Goal: Communication & Community: Answer question/provide support

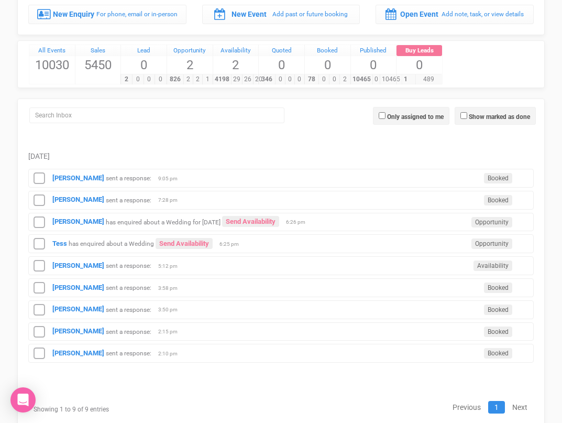
scroll to position [96, 0]
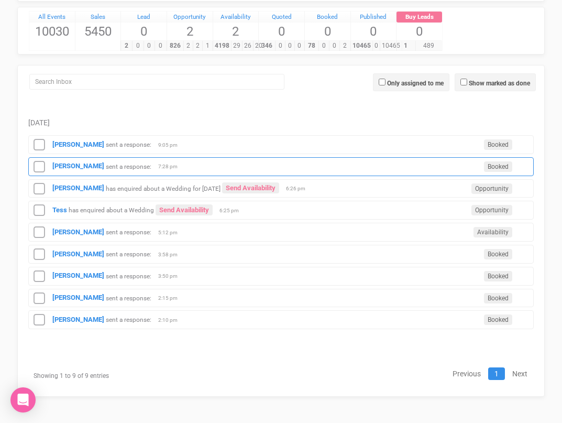
click at [75, 160] on div "Joshua Walsh sent a response: Booked 7:28 pm" at bounding box center [281, 166] width 506 height 19
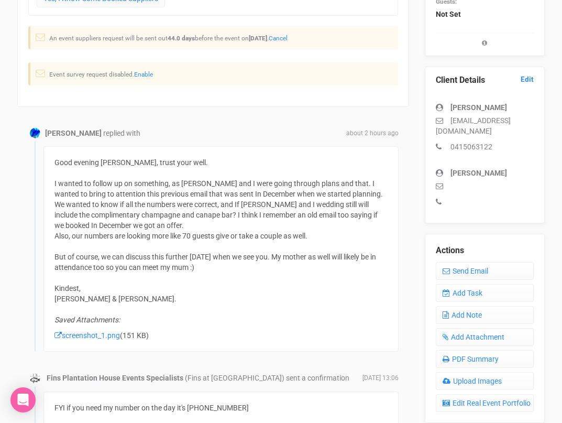
scroll to position [259, 0]
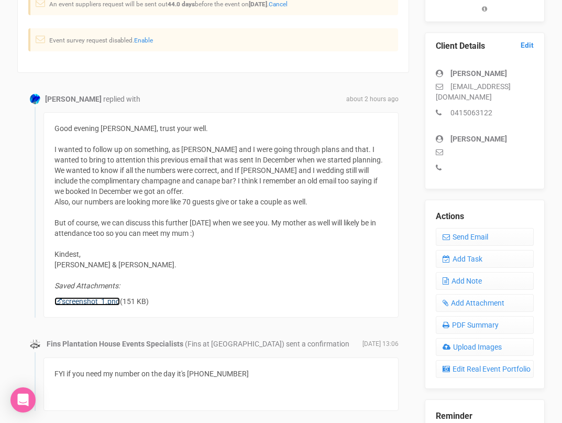
click at [87, 301] on link "screenshot_1.png" at bounding box center [88, 301] width 66 height 8
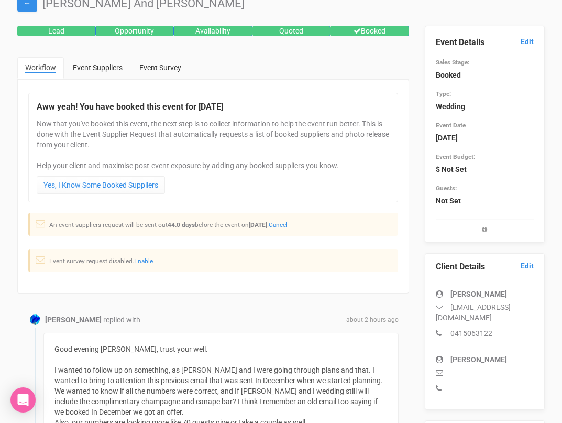
scroll to position [0, 0]
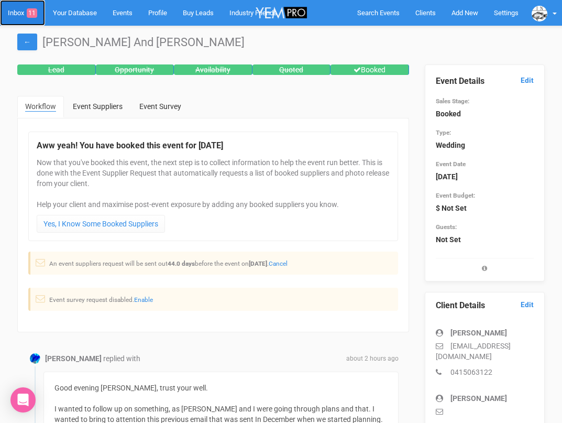
click at [11, 16] on link "Inbox 11" at bounding box center [22, 13] width 45 height 26
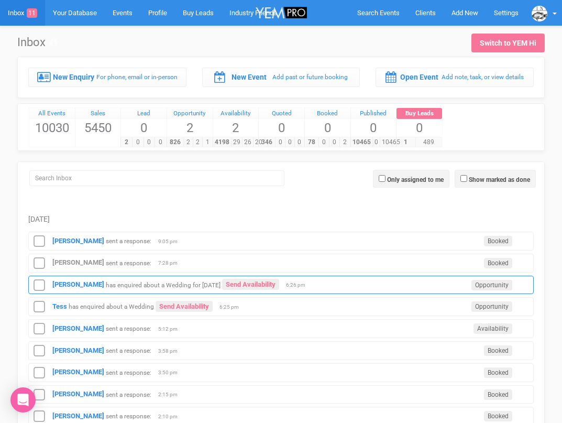
click at [65, 279] on div "Alanah Keen has enquired about a Wedding for August 2026 Send Availability Oppo…" at bounding box center [281, 285] width 506 height 19
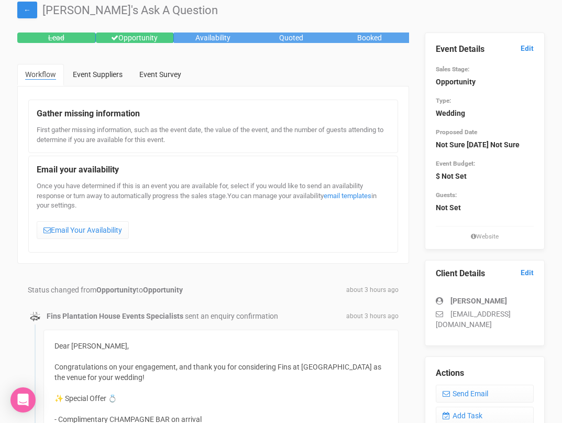
scroll to position [10, 0]
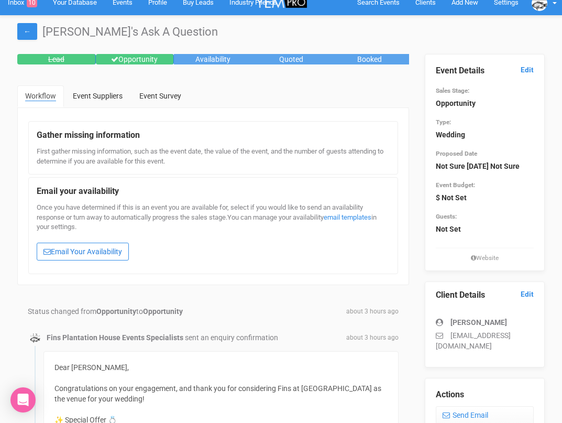
click at [65, 247] on link "Email Your Availability" at bounding box center [83, 252] width 92 height 18
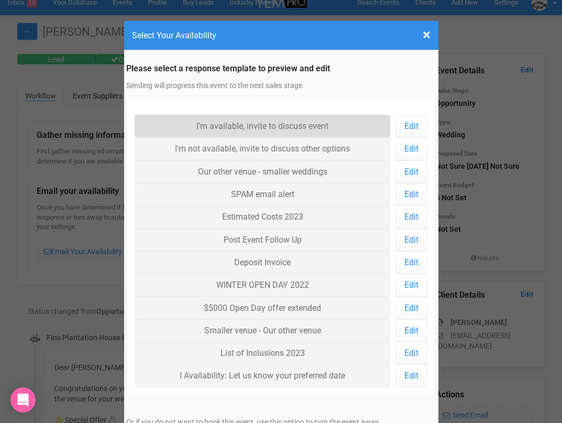
click at [211, 126] on link "I'm available, invite to discuss event" at bounding box center [263, 126] width 256 height 23
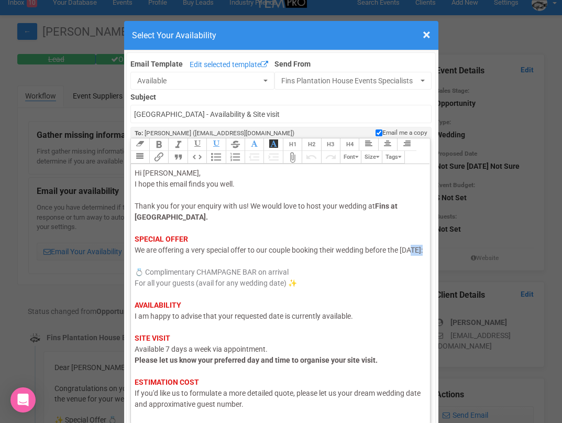
drag, startPoint x: 148, startPoint y: 262, endPoint x: 133, endPoint y: 260, distance: 14.7
click at [133, 260] on trix-editor "Hi Alanah, I hope this email finds you well. Thank you for your enquiry with us…" at bounding box center [281, 291] width 300 height 254
click at [154, 320] on span "I am happy to advise that your requested date is currently available." at bounding box center [244, 316] width 219 height 8
click at [153, 320] on span "I am happy to advise that your requested date is currently available." at bounding box center [244, 316] width 219 height 8
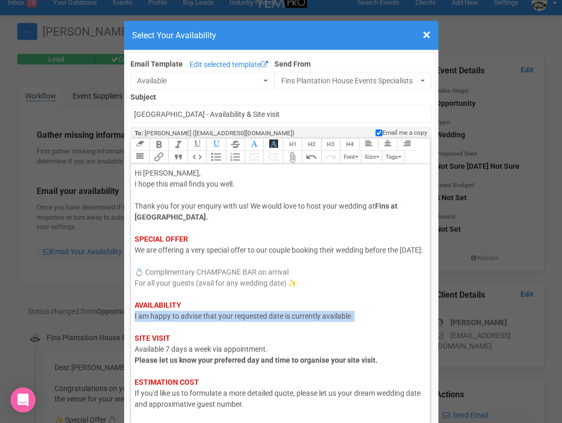
click at [153, 320] on span "I am happy to advise that your requested date is currently available." at bounding box center [244, 316] width 219 height 8
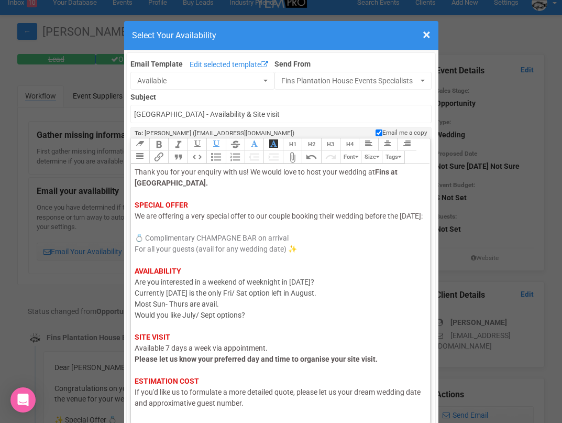
scroll to position [95, 0]
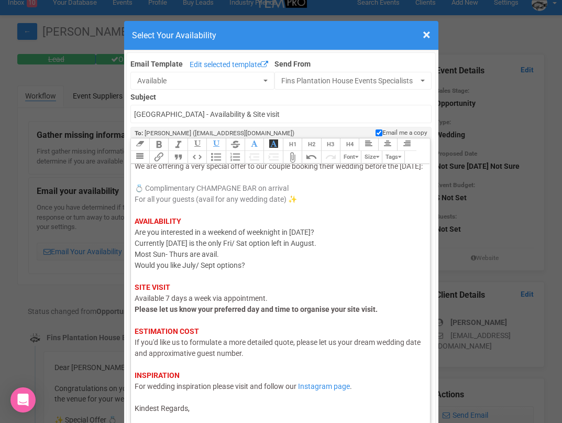
click at [190, 407] on div "Hi Alanah, I hope this email finds you well. Thank you for your enquiry with us…" at bounding box center [279, 249] width 289 height 330
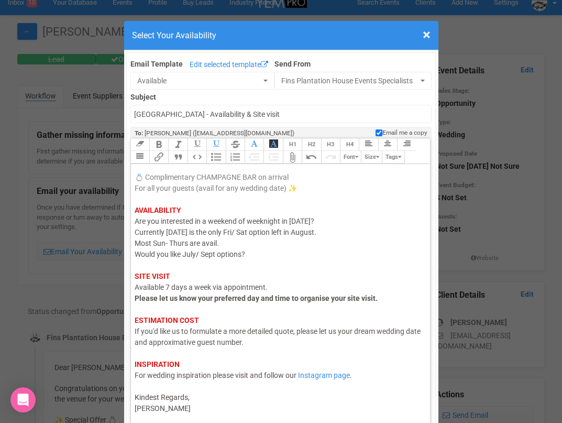
type trix-editor "<div><span style="color: rgb(95, 88, 88);">Hi Alanah,</span><br><span style="co…"
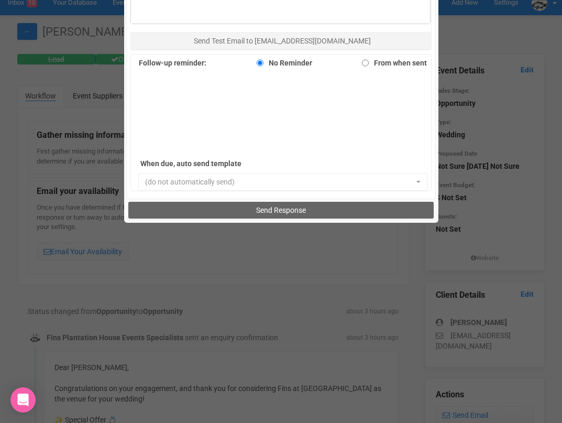
scroll to position [812, 0]
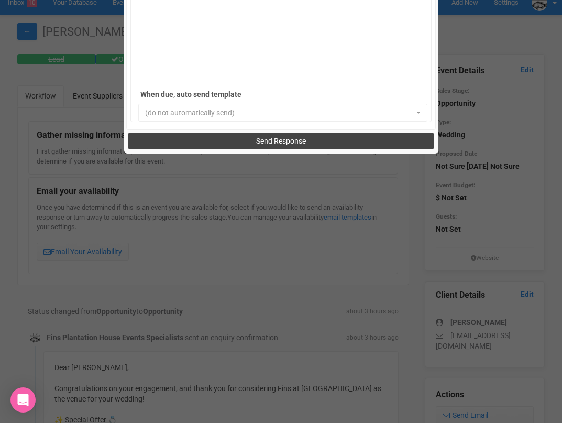
click at [237, 137] on button "Send Response" at bounding box center [281, 141] width 306 height 17
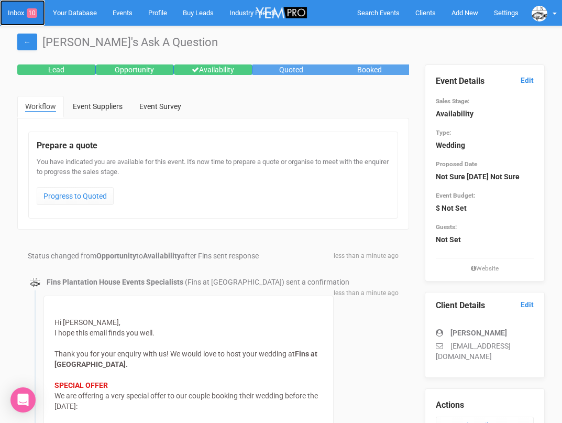
click at [21, 13] on link "Inbox 10" at bounding box center [22, 13] width 45 height 26
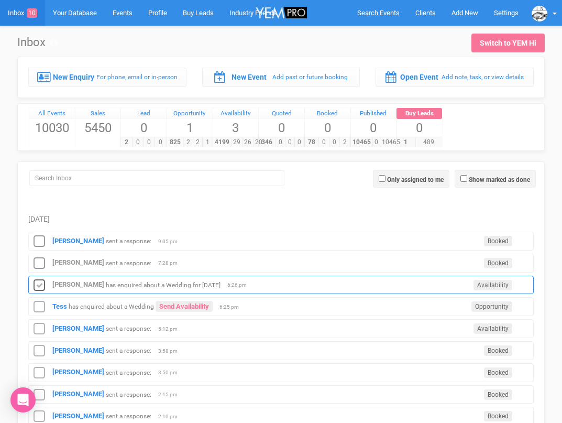
click at [39, 285] on icon at bounding box center [39, 286] width 16 height 14
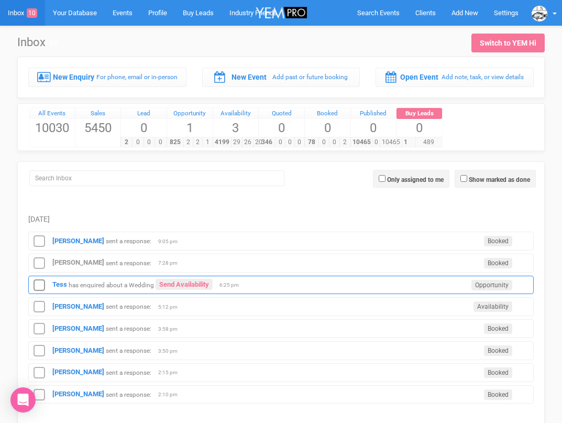
click at [52, 285] on div "Tess has enquired about a Wedding Send Availability Opportunity 6:25 pm" at bounding box center [281, 285] width 506 height 19
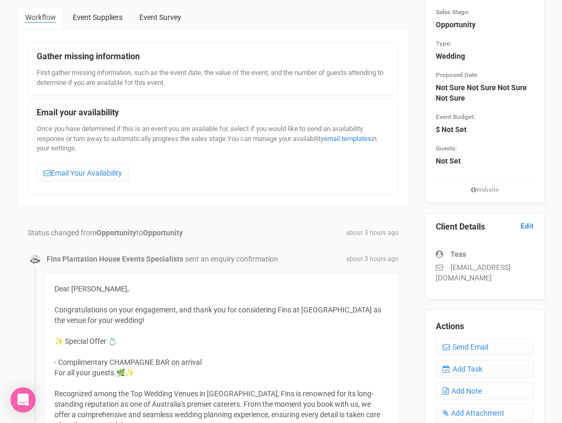
scroll to position [69, 0]
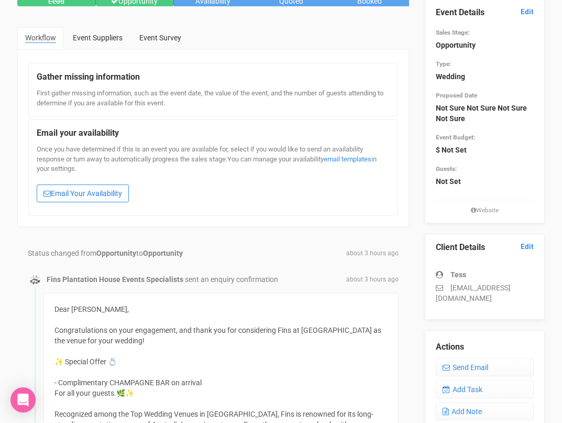
click at [66, 187] on link "Email Your Availability" at bounding box center [83, 193] width 92 height 18
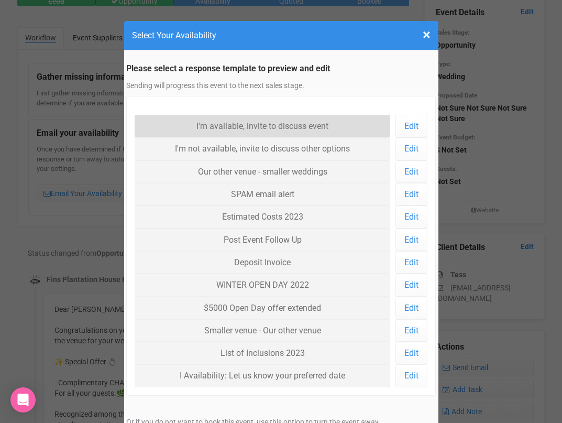
click at [210, 125] on link "I'm available, invite to discuss event" at bounding box center [263, 126] width 256 height 23
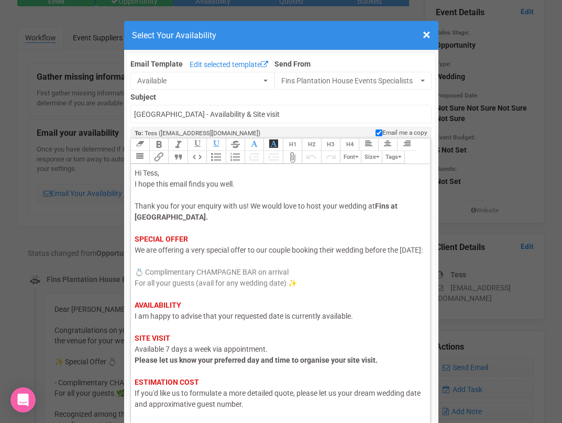
drag, startPoint x: 149, startPoint y: 260, endPoint x: 129, endPoint y: 259, distance: 19.9
click at [145, 320] on span "I am happy to advise that your requested date is currently available." at bounding box center [244, 316] width 219 height 8
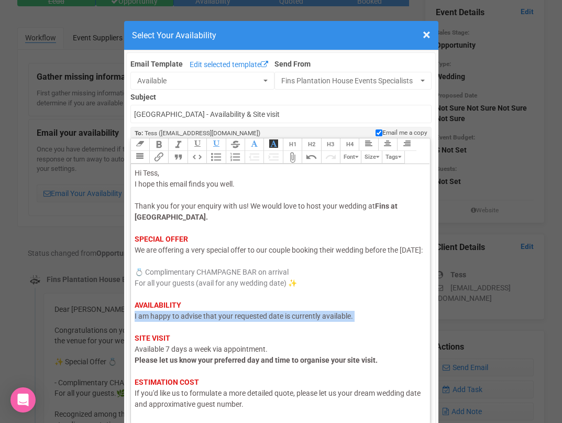
click at [145, 320] on span "I am happy to advise that your requested date is currently available." at bounding box center [244, 316] width 219 height 8
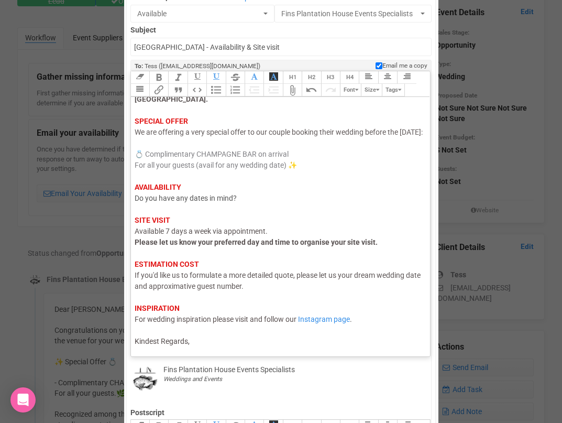
scroll to position [131, 0]
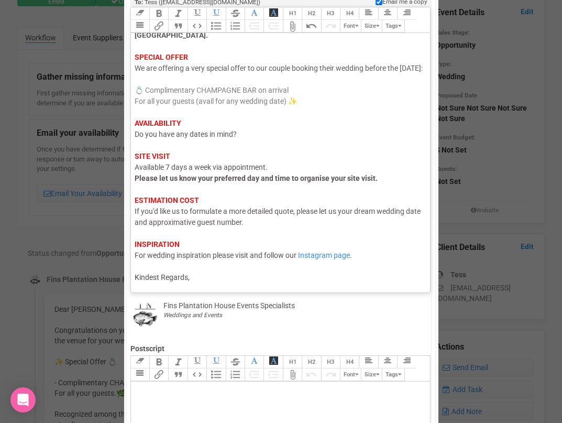
click at [209, 269] on div "Hi Tess, I hope this email finds you well. Thank you for your enquiry with us! …" at bounding box center [279, 134] width 289 height 297
click at [202, 279] on div "Hi Tess, I hope this email finds you well. Thank you for your enquiry with us! …" at bounding box center [279, 134] width 289 height 297
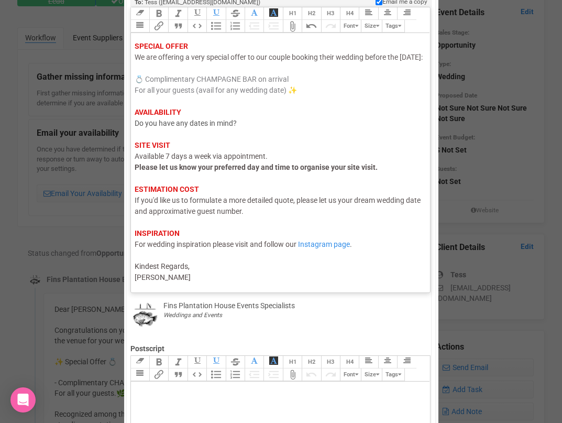
type trix-editor "<div><span style="color: rgb(95, 88, 88);">Hi Tess,</span><br><span style="colo…"
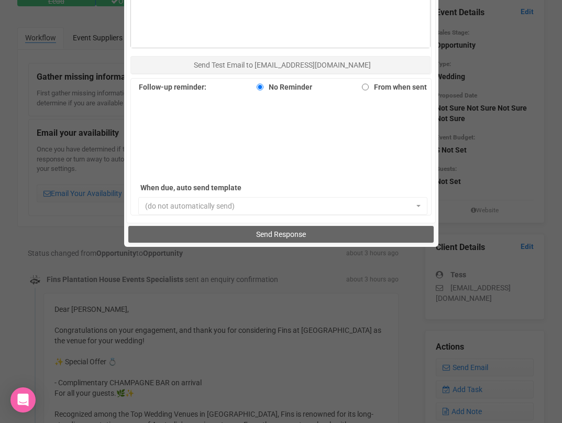
scroll to position [812, 0]
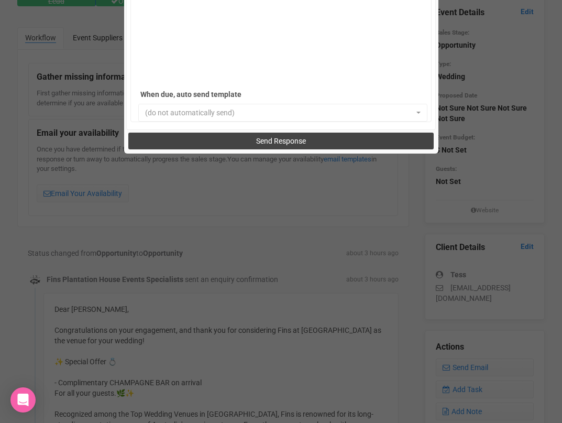
click at [225, 145] on button "Send Response" at bounding box center [281, 141] width 306 height 17
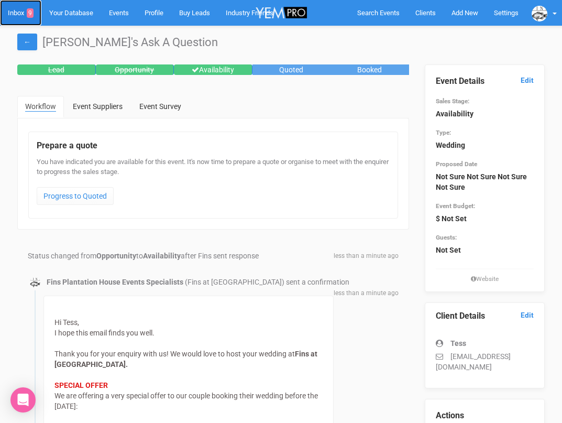
click at [15, 15] on link "Inbox 9" at bounding box center [20, 13] width 41 height 26
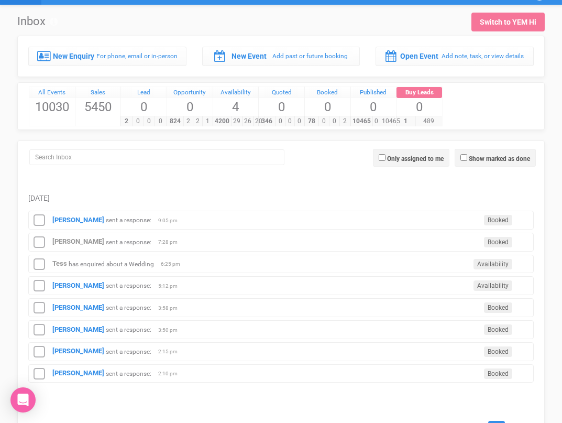
scroll to position [28, 0]
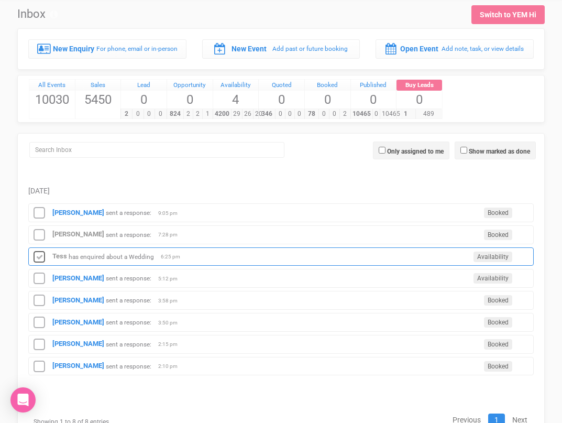
click at [39, 255] on icon at bounding box center [39, 258] width 16 height 14
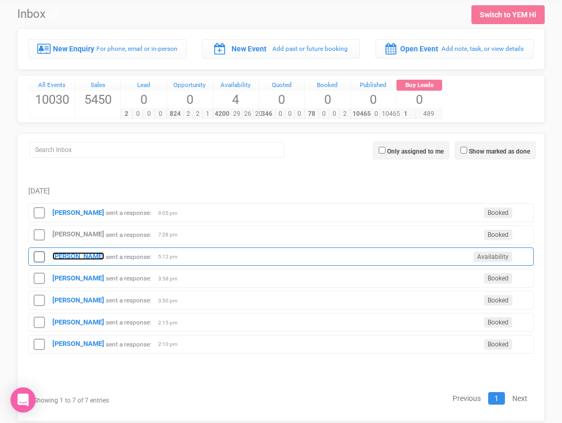
click at [62, 257] on strong "[PERSON_NAME]" at bounding box center [78, 256] width 52 height 8
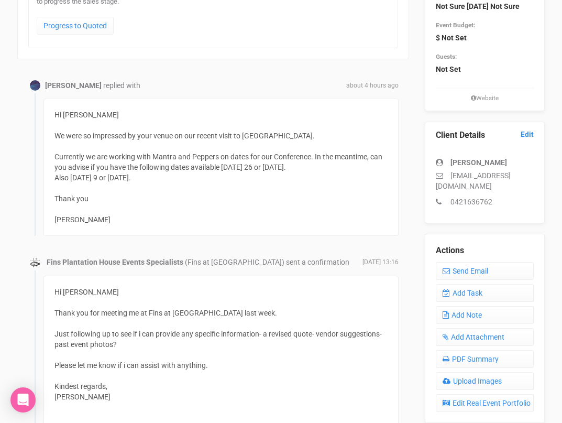
scroll to position [175, 0]
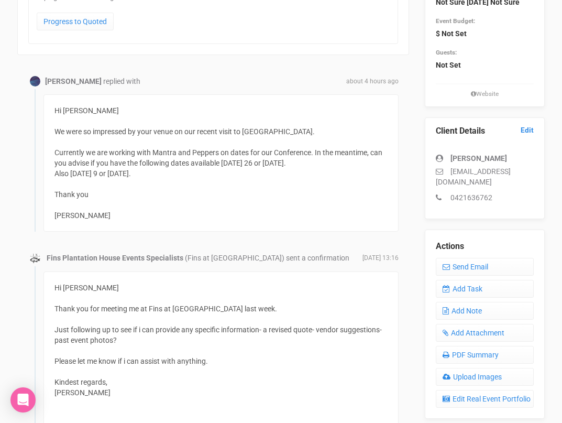
drag, startPoint x: 223, startPoint y: 172, endPoint x: 222, endPoint y: 161, distance: 11.1
click at [222, 161] on div "Hi [PERSON_NAME] We were so impressed by your venue on our recent visit to [GEO…" at bounding box center [220, 162] width 355 height 137
copy div "[DATE] 26 or [DATE]. Also [DATE] 9 or [DATE]."
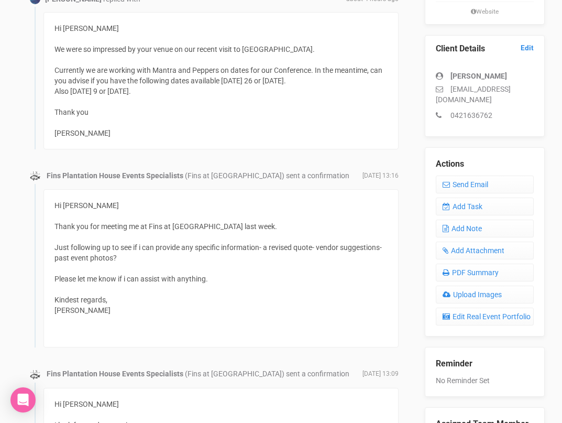
scroll to position [254, 0]
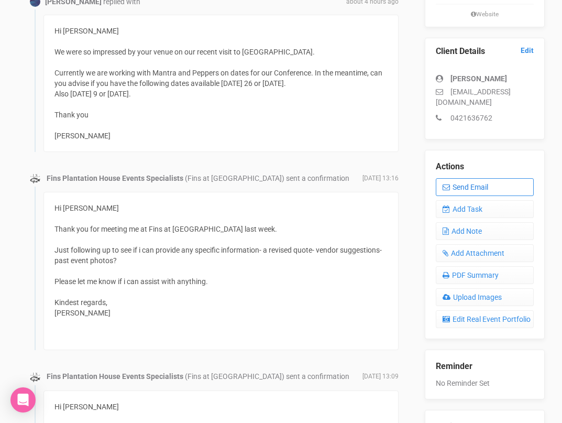
click at [447, 184] on icon at bounding box center [446, 186] width 7 height 7
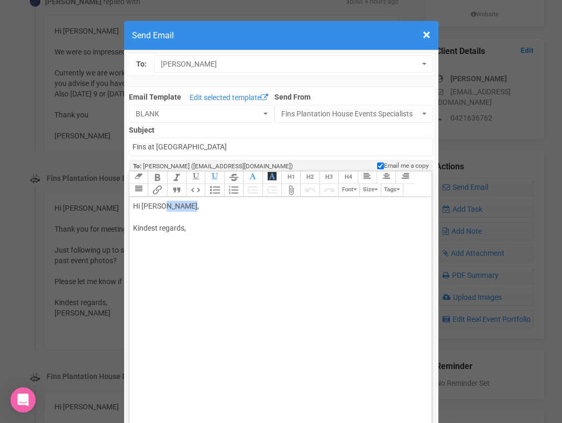
drag, startPoint x: 162, startPoint y: 205, endPoint x: 194, endPoint y: 208, distance: 32.1
click at [194, 209] on div "Hi [PERSON_NAME], Kindest regards," at bounding box center [278, 228] width 291 height 55
paste trix-editor "<br><br>Lovely to hear from you :)<br><br>Date wise:<br><br><span style="backgr…"
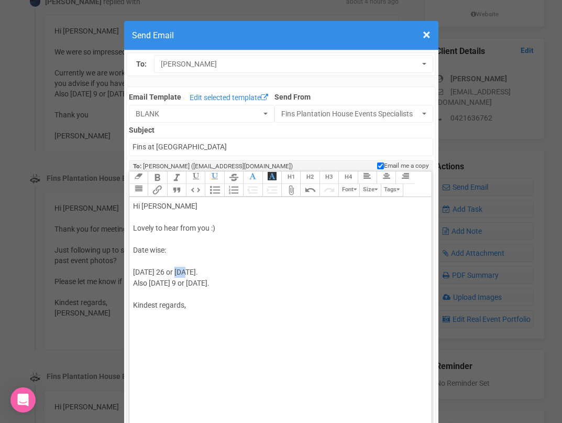
drag, startPoint x: 191, startPoint y: 271, endPoint x: 183, endPoint y: 271, distance: 8.4
click at [183, 271] on span "[DATE] 26 or [DATE]." at bounding box center [165, 272] width 65 height 8
drag, startPoint x: 219, startPoint y: 282, endPoint x: 177, endPoint y: 282, distance: 42.4
click at [177, 282] on div "Hi [PERSON_NAME] to hear from you :) Date wise: [DATE] 26 [DATE]. Also [DATE] 9…" at bounding box center [278, 272] width 291 height 143
copy span "August 2026."
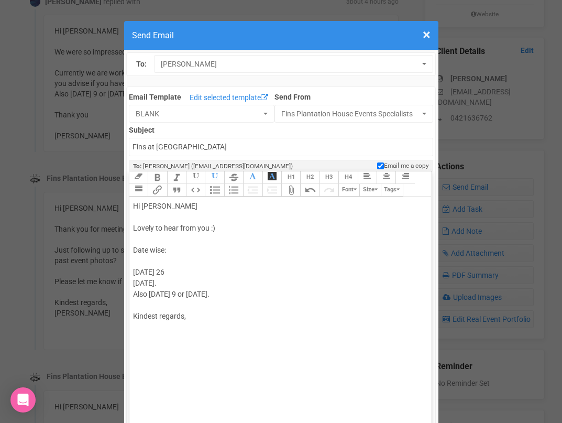
click at [188, 275] on div "Hi Jodie Lovely to hear from you :) Date wise: Wednesday 26 Thursday 27 August …" at bounding box center [278, 272] width 291 height 143
paste trix-editor "August 2026."
click at [157, 283] on span "Wednesday 26 August 2026. Thursday 27 August 2026." at bounding box center [145, 277] width 24 height 19
drag, startPoint x: 150, startPoint y: 294, endPoint x: 132, endPoint y: 294, distance: 18.9
click at [132, 294] on trix-editor "Hi Jodie Lovely to hear from you :) Date wise: Wednesday 26 August 2026. Thursd…" at bounding box center [280, 324] width 302 height 254
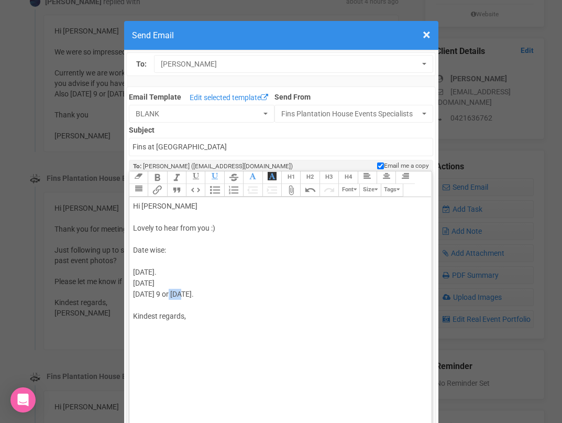
drag, startPoint x: 188, startPoint y: 293, endPoint x: 177, endPoint y: 293, distance: 10.5
click at [177, 293] on span "Wednesday 9 or Thursday 10 September 2026." at bounding box center [163, 294] width 61 height 8
click at [160, 306] on span "Wednesday 9 Thursday 10 September 2026." at bounding box center [146, 299] width 27 height 19
drag, startPoint x: 231, startPoint y: 305, endPoint x: 177, endPoint y: 304, distance: 54.0
click at [177, 304] on div "Hi Jodie Lovely to hear from you :) Date wise: Wednesday 26 August 2026. Thursd…" at bounding box center [278, 278] width 291 height 154
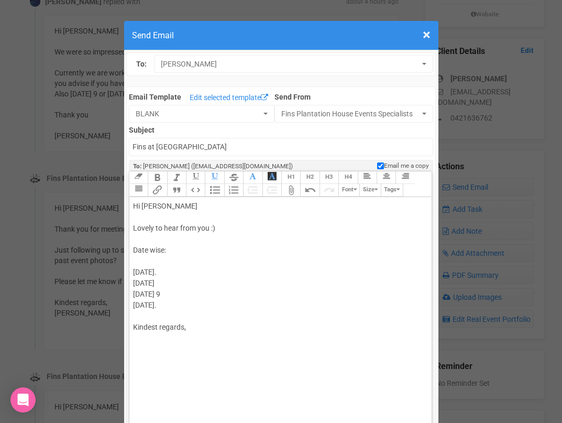
copy span "September 2026."
click at [182, 292] on div "Hi Jodie Lovely to hear from you :) Date wise: Wednesday 26 August 2026. Thursd…" at bounding box center [278, 278] width 291 height 154
paste trix-editor "September 2026."
click at [233, 269] on div "Hi Jodie Lovely to hear from you :) Date wise: Wednesday 26 August 2026. Thursd…" at bounding box center [278, 278] width 291 height 154
click at [234, 308] on div "Hi Jodie Lovely to hear from you :) Date wise: Wednesday 26 August 2026 Thursda…" at bounding box center [278, 278] width 291 height 154
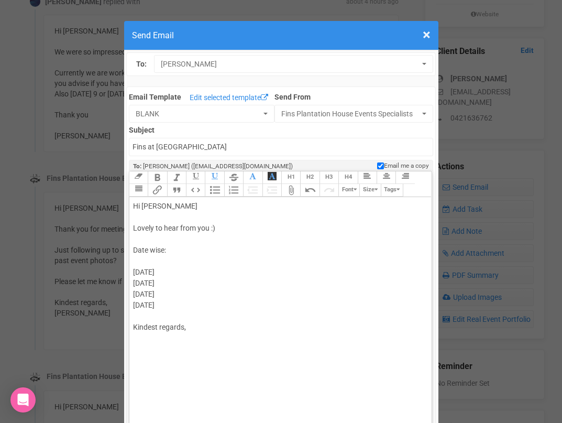
click at [237, 270] on div "Hi Jodie Lovely to hear from you :) Date wise: Wednesday 26 August 2026 Thursda…" at bounding box center [278, 278] width 291 height 154
drag, startPoint x: 260, startPoint y: 274, endPoint x: 229, endPoint y: 273, distance: 30.9
click at [229, 273] on div "Hi Jodie Lovely to hear from you :) Date wise: Wednesday 26 August 2026- availa…" at bounding box center [278, 278] width 291 height 154
copy span "available"
click at [225, 281] on div "Hi Jodie Lovely to hear from you :) Date wise: Wednesday 26 August 2026- availa…" at bounding box center [278, 278] width 291 height 154
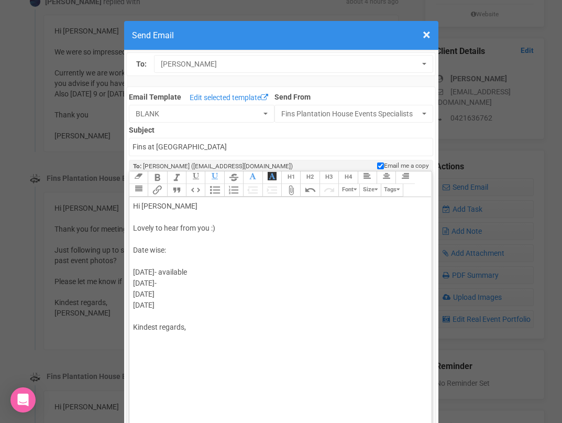
paste trix-editor "available"
click at [238, 292] on div "Hi Jodie Lovely to hear from you :) Date wise: Wednesday 26 August 2026- availa…" at bounding box center [278, 278] width 291 height 154
paste trix-editor "available"
click at [240, 307] on div "Hi Jodie Lovely to hear from you :) Date wise: Wednesday 26 August 2026- availa…" at bounding box center [278, 278] width 291 height 154
paste trix-editor "available"
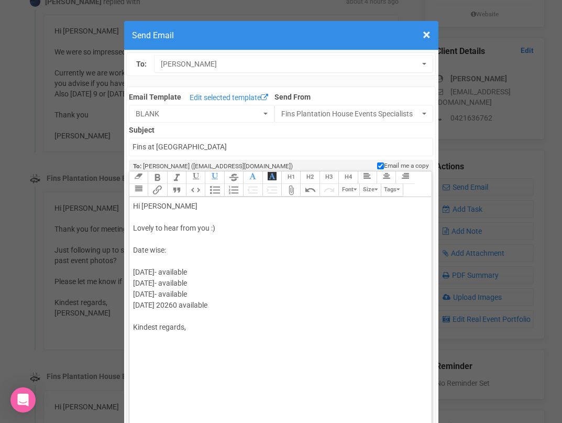
click at [208, 303] on span "Wednesday 9 September 2026- available Thursday 10 September 20260 available" at bounding box center [170, 299] width 74 height 19
click at [163, 248] on div "Hi Jodie Lovely to hear from you :) Date wise: Wednesday 26 August 2026- availa…" at bounding box center [278, 278] width 291 height 154
click at [187, 306] on span "Wednesday 9 September 2026- available Thursday 10 September 2026- vailable" at bounding box center [160, 299] width 54 height 19
click at [231, 324] on div "Hi Jodie Lovely to hear from you :) Date wise- all good news: Wednesday 26 Augu…" at bounding box center [278, 278] width 291 height 154
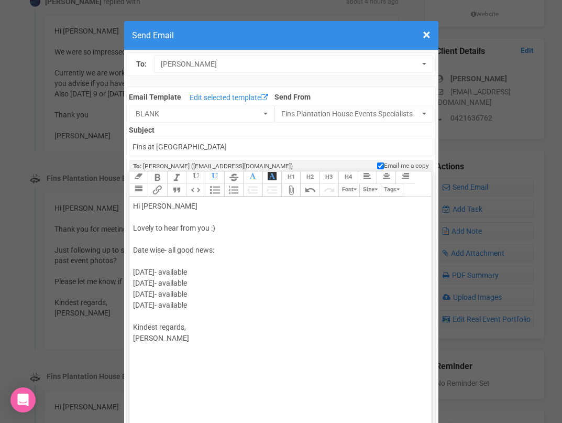
type trix-editor "<div>Hi Jodie <br><br>Lovely to hear from you :)<br><br>Date wise- all good new…"
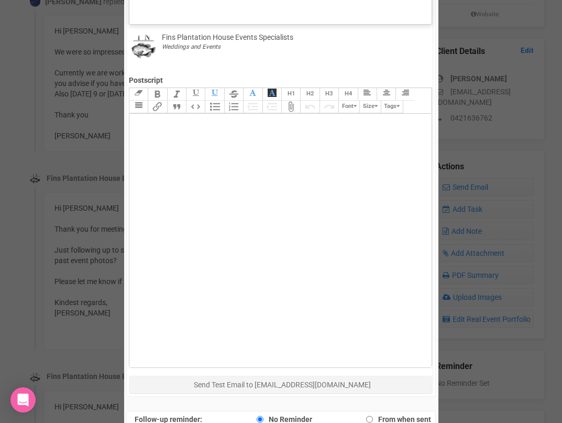
scroll to position [592, 0]
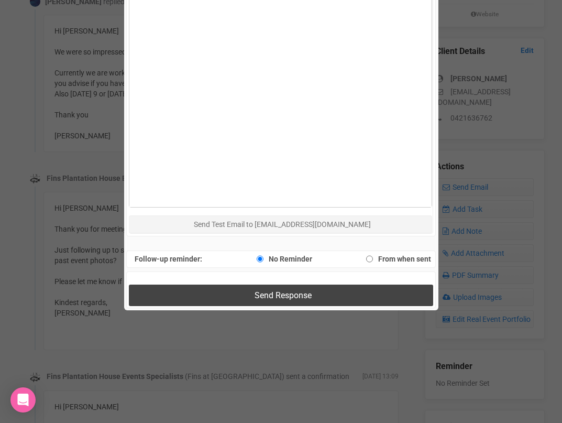
click at [245, 296] on button "Send Response" at bounding box center [281, 295] width 304 height 21
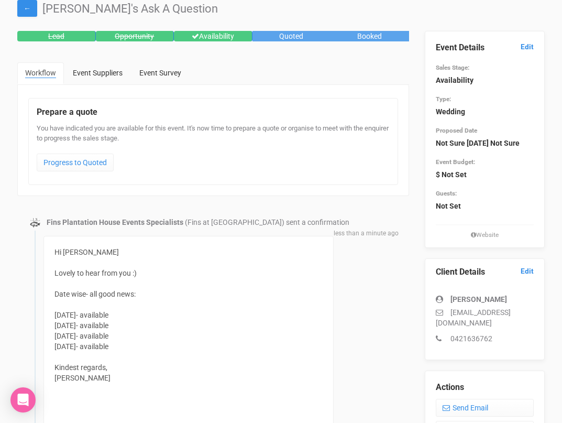
scroll to position [0, 0]
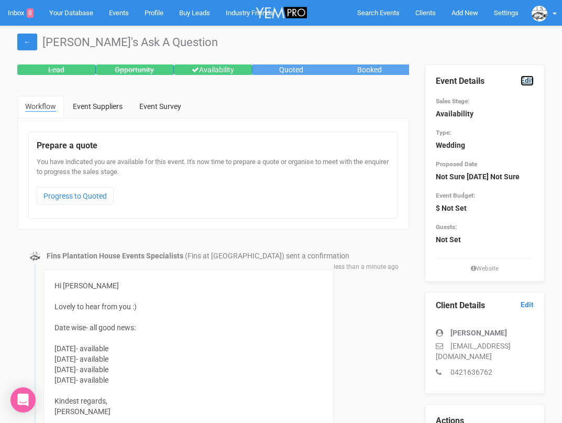
click at [521, 78] on link "Edit" at bounding box center [527, 80] width 13 height 10
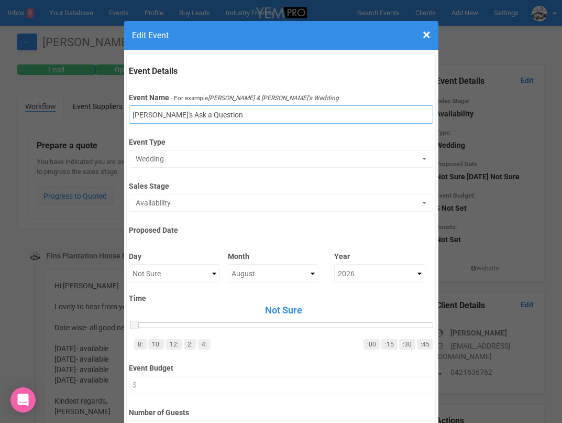
drag, startPoint x: 151, startPoint y: 113, endPoint x: 222, endPoint y: 107, distance: 71.0
click at [220, 108] on input "Jodie's Ask a Question" at bounding box center [281, 114] width 304 height 18
drag, startPoint x: 216, startPoint y: 113, endPoint x: 156, endPoint y: 113, distance: 60.3
click at [157, 113] on input "Jodie's Ask a Question" at bounding box center [281, 114] width 304 height 18
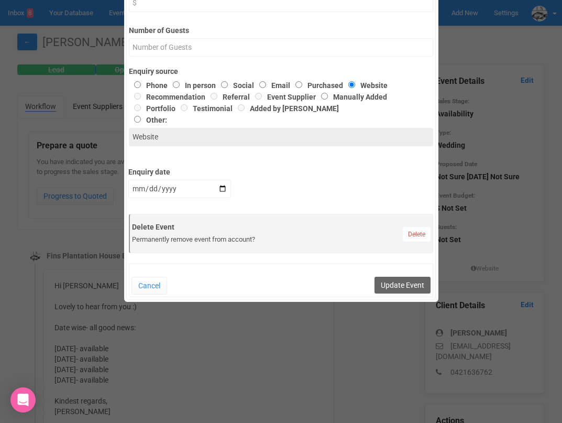
scroll to position [454, 0]
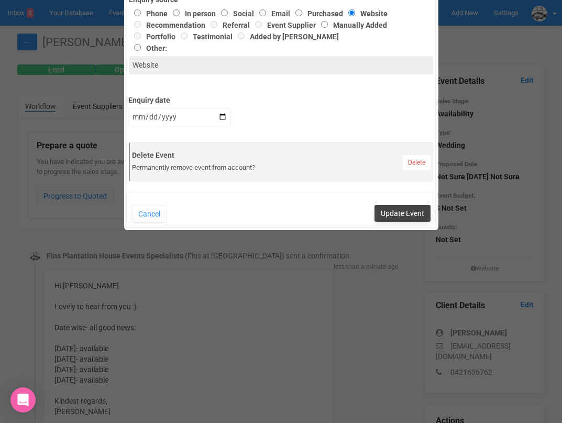
type input "Jodie BIG CORPORATE"
click at [393, 212] on button "Update Event" at bounding box center [403, 213] width 56 height 17
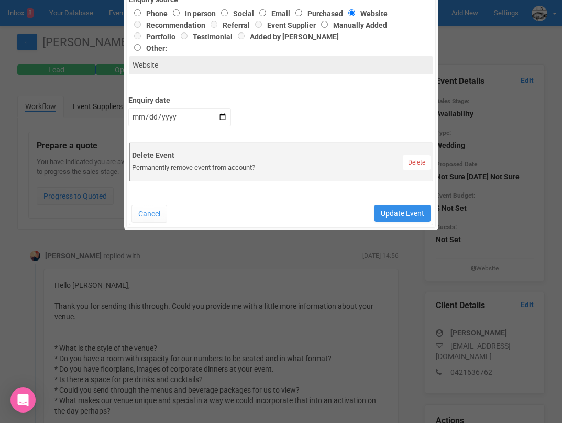
click at [19, 15] on div "× Close Edit Event Event Details Event Name - For example Cameron & Lucy's Wedd…" at bounding box center [281, 211] width 562 height 423
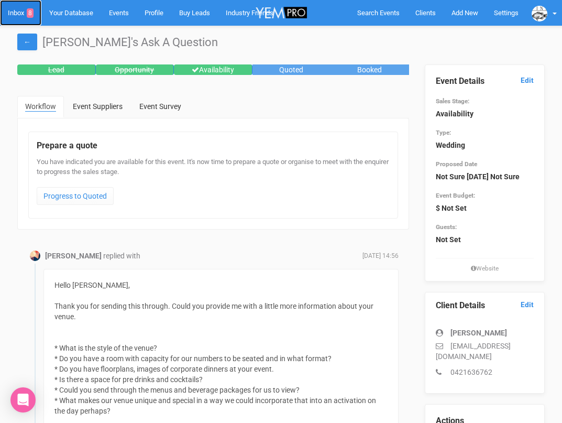
click at [19, 15] on link "Inbox 8" at bounding box center [20, 13] width 41 height 26
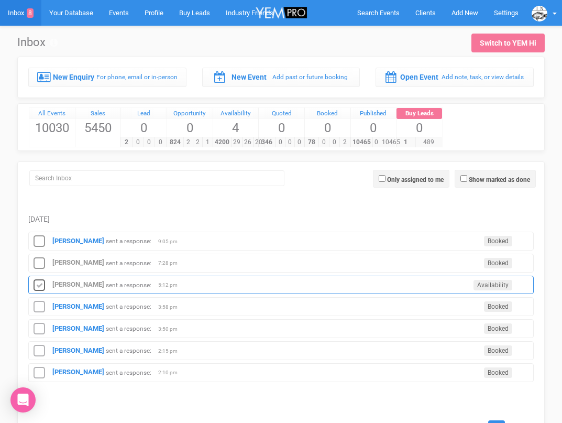
click at [37, 281] on icon at bounding box center [39, 286] width 16 height 14
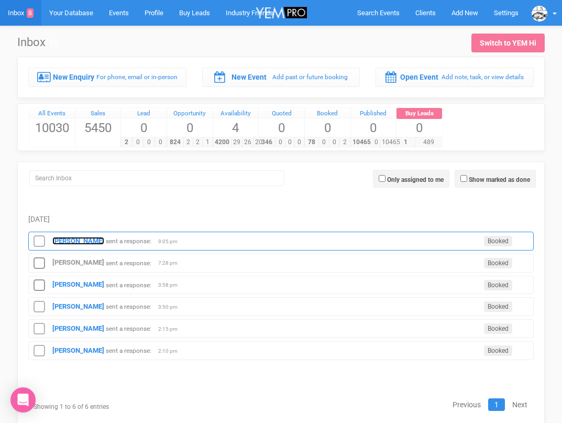
click at [58, 243] on strong "[PERSON_NAME]" at bounding box center [78, 241] width 52 height 8
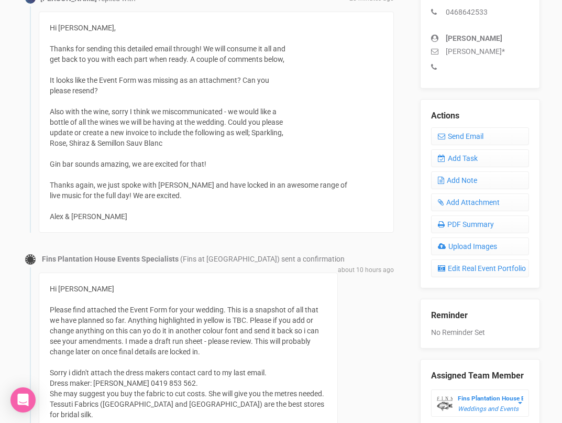
scroll to position [353, 5]
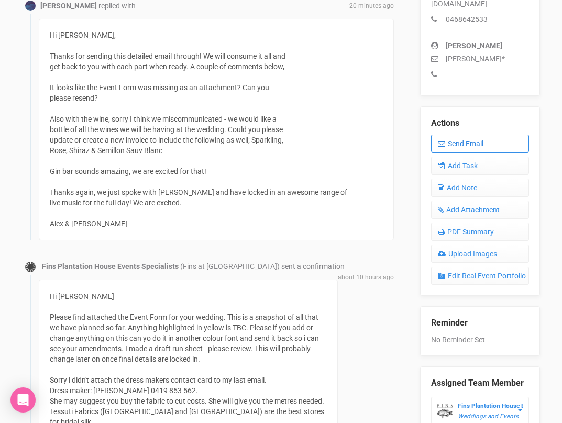
click at [443, 139] on link "Send Email" at bounding box center [480, 144] width 98 height 18
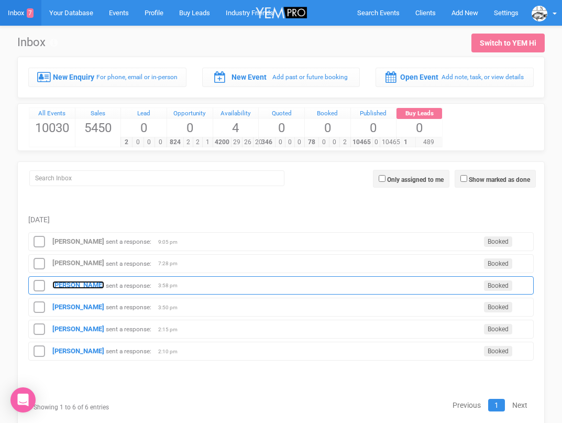
click at [79, 282] on strong "[PERSON_NAME]" at bounding box center [78, 285] width 52 height 8
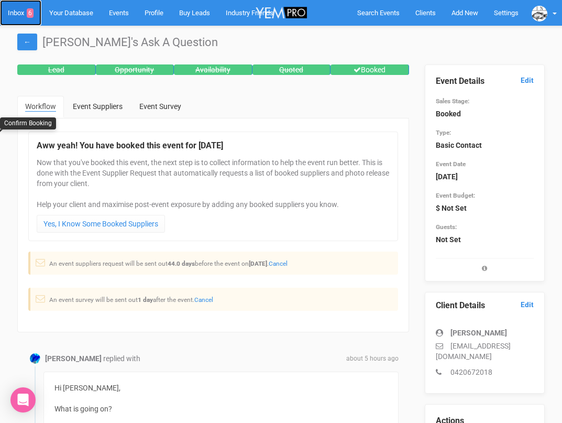
click at [15, 12] on link "Inbox 6" at bounding box center [20, 13] width 41 height 26
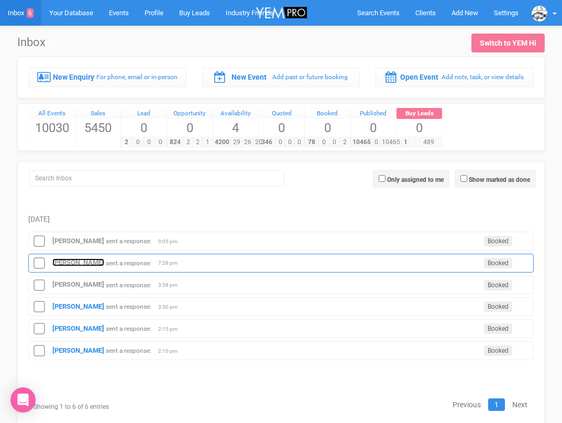
click at [68, 261] on strong "[PERSON_NAME]" at bounding box center [78, 262] width 52 height 8
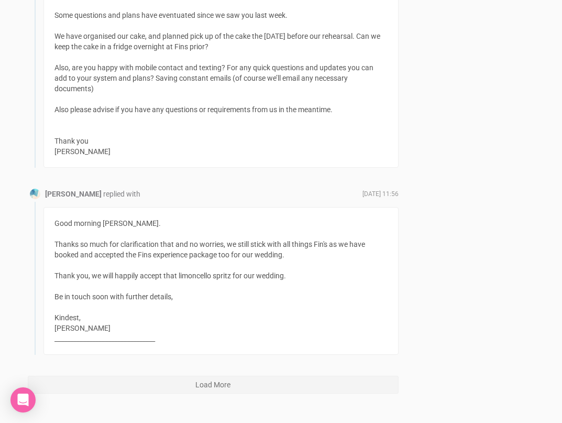
scroll to position [4313, 0]
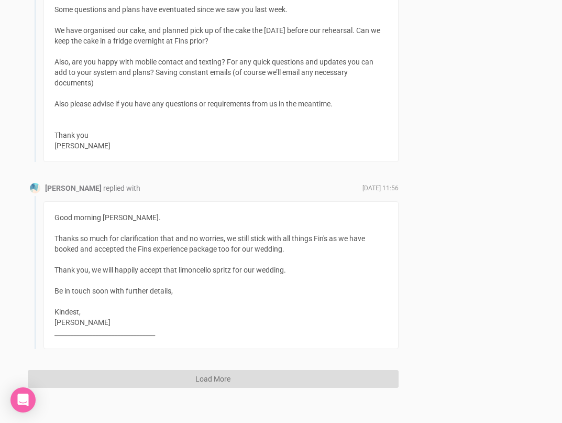
click at [165, 370] on button "Load More" at bounding box center [213, 379] width 371 height 18
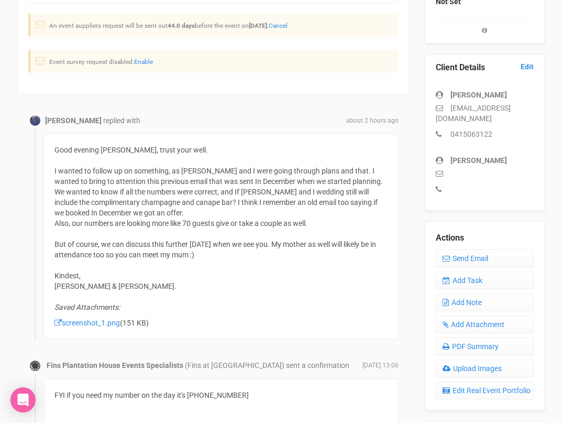
scroll to position [154, 0]
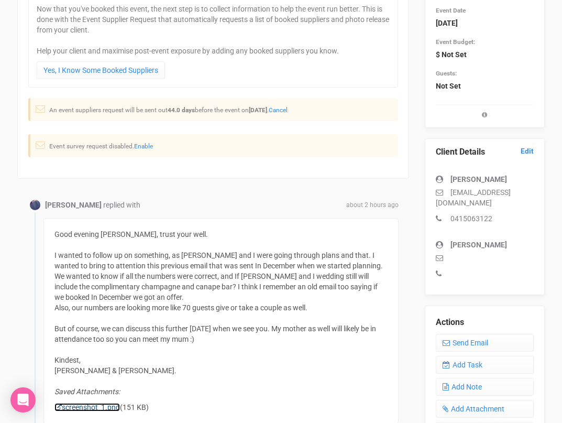
click at [113, 407] on link "screenshot_1.png" at bounding box center [88, 407] width 66 height 8
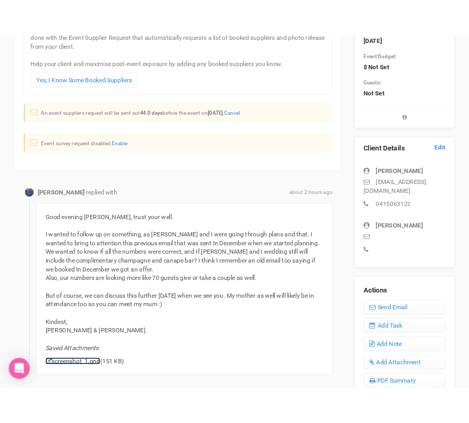
scroll to position [171, 0]
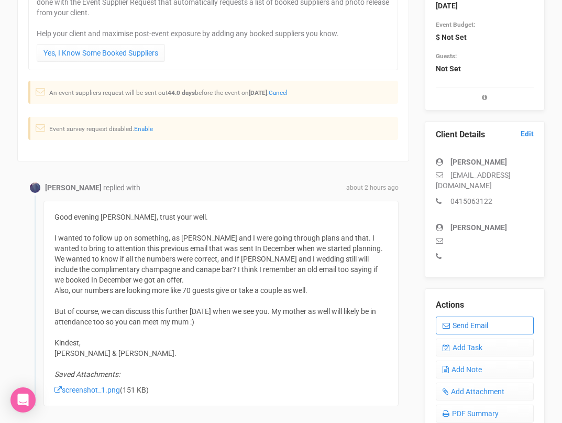
click at [448, 322] on icon at bounding box center [446, 325] width 7 height 7
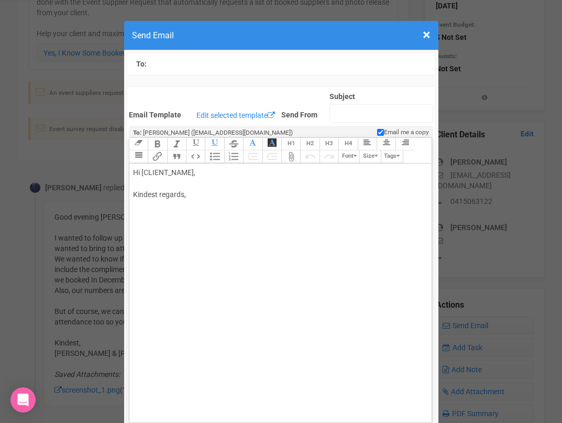
click at [424, 34] on span "×" at bounding box center [427, 34] width 8 height 17
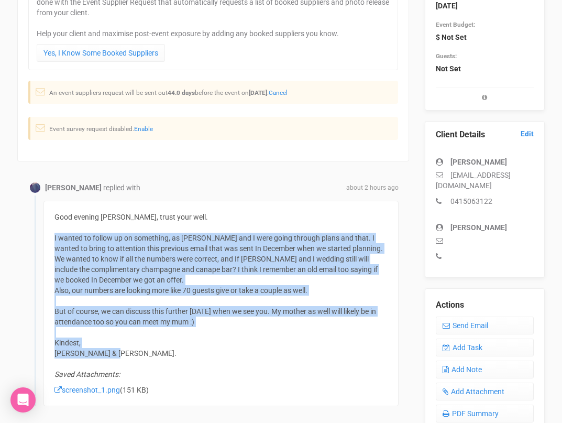
drag, startPoint x: 116, startPoint y: 351, endPoint x: 51, endPoint y: 236, distance: 131.6
click at [51, 236] on div "Good evening Morgan, trust your well. I wanted to follow up on something, as Mi…" at bounding box center [220, 303] width 355 height 205
copy div "I wanted to follow up on something, as Michael and I were going through plans a…"
click at [470, 317] on link "Send Email" at bounding box center [485, 326] width 98 height 18
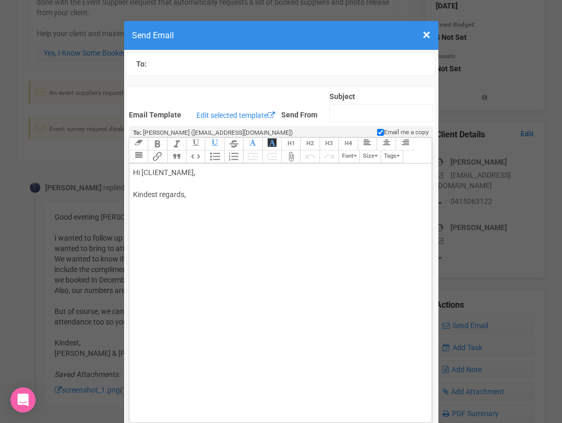
click at [201, 187] on div "Hi [CLIENT_NAME], Kindest regards," at bounding box center [278, 194] width 291 height 55
paste trix-editor "span style="background-color: rgb(255, 255, 255); font-family: Roboto, Helvetic…"
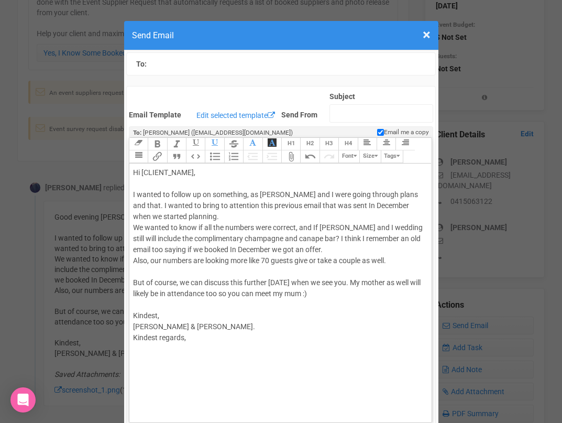
click at [137, 186] on div "Hi [CLIENT_NAME], I wanted to follow up on something, as Michael and I were goi…" at bounding box center [278, 266] width 291 height 198
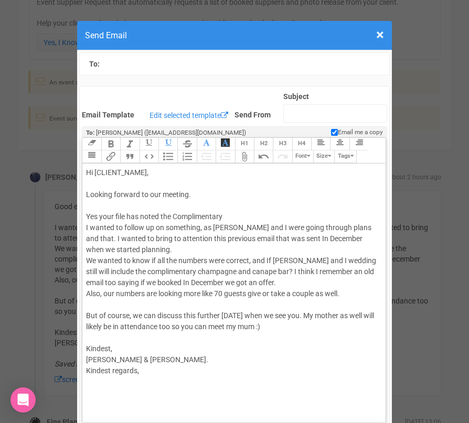
click at [173, 212] on div "Hi [CLIENT_NAME], Looking forward to our meeting. Yes your file has noted the C…" at bounding box center [231, 282] width 291 height 231
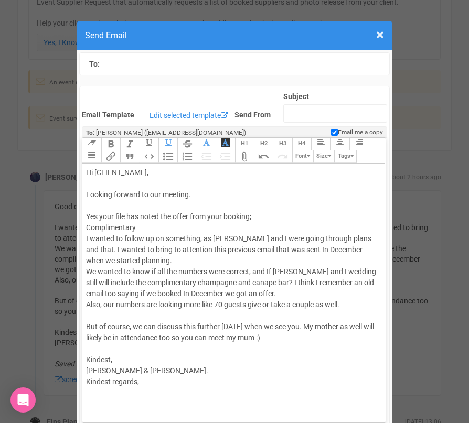
click at [152, 227] on div "Hi [CLIENT_NAME], Looking forward to our meeting. Yes your file has noted the o…" at bounding box center [231, 288] width 291 height 242
click at [350, 225] on div "Hi [CLIENT_NAME], Looking forward to our meeting. Yes your file has noted the o…" at bounding box center [231, 288] width 291 height 242
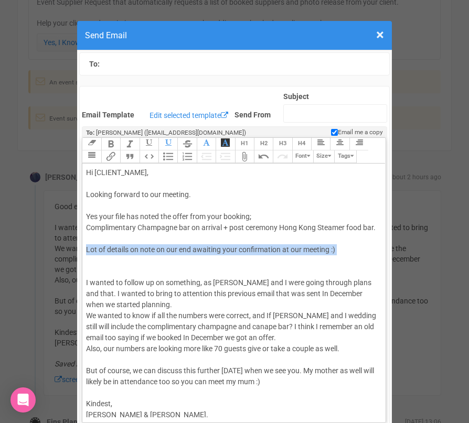
drag, startPoint x: 214, startPoint y: 264, endPoint x: 81, endPoint y: 251, distance: 133.8
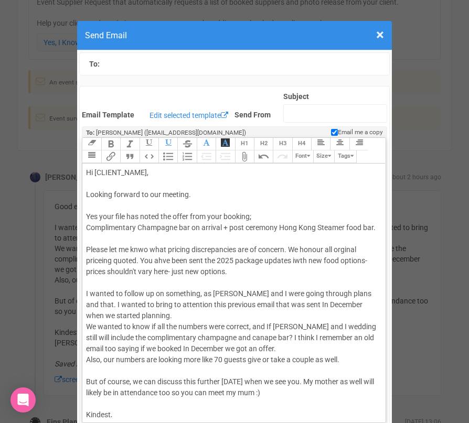
scroll to position [5, 0]
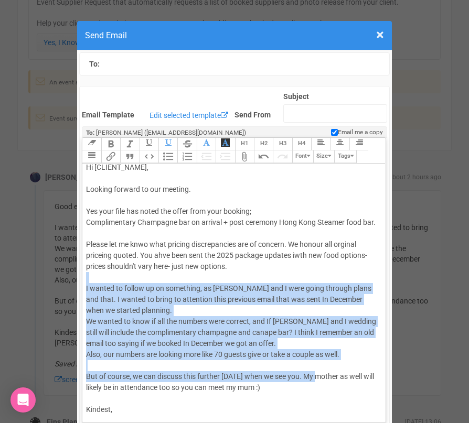
drag, startPoint x: 321, startPoint y: 374, endPoint x: 161, endPoint y: 279, distance: 185.9
click at [161, 279] on div "Hi [CLIENT_NAME], Looking forward to our meeting. Yes your file has noted the o…" at bounding box center [231, 310] width 291 height 297
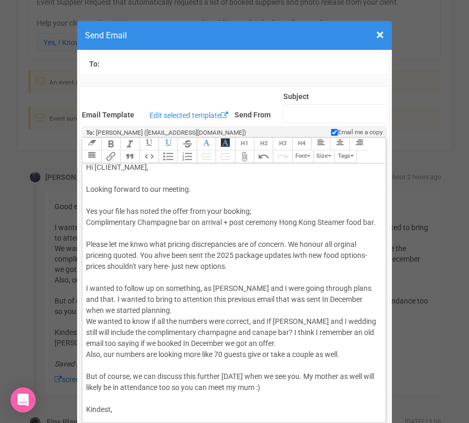
scroll to position [0, 0]
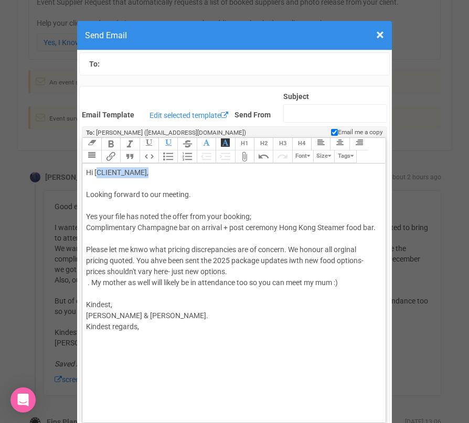
drag, startPoint x: 154, startPoint y: 174, endPoint x: 96, endPoint y: 172, distance: 57.7
click at [96, 172] on div "Hi [CLIENT_NAME], Looking forward to our meeting. Yes your file has noted the o…" at bounding box center [231, 260] width 291 height 187
drag, startPoint x: 145, startPoint y: 317, endPoint x: 79, endPoint y: 314, distance: 66.1
drag, startPoint x: 100, startPoint y: 176, endPoint x: 81, endPoint y: 172, distance: 19.1
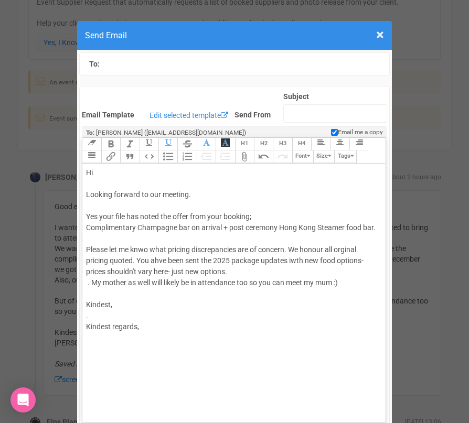
paste trix-editor "<span style="background-color: rgb(255, 255, 255); font-family: Roboto, Helveti…"
click at [200, 191] on div "Hi Joshua & Michael Looking forward to our meeting. Yes your file has noted the…" at bounding box center [231, 260] width 291 height 187
click at [379, 224] on trix-editor "Hi Joshua & Michael Looking forward to our meeting- and meeting mum! Yes your f…" at bounding box center [233, 291] width 302 height 254
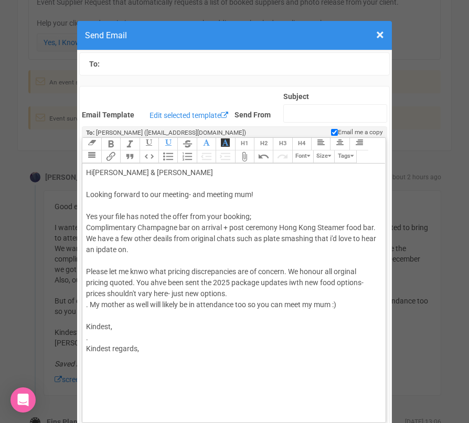
click at [162, 237] on div "Hi Joshua & Michael Looking forward to our meeting- and meeting mum! Yes your f…" at bounding box center [231, 271] width 291 height 209
click at [115, 248] on div "Hi Joshua & Michael Looking forward to our meeting- and meeting mum! Yes your f…" at bounding box center [231, 271] width 291 height 209
click at [290, 273] on div "Hi Joshua & Michael Looking forward to our meeting- and meeting mum! Yes your f…" at bounding box center [231, 271] width 291 height 209
click at [371, 285] on div "Hi Joshua & Michael Looking forward to our meeting- and meeting mum! Yes your f…" at bounding box center [231, 271] width 291 height 209
click at [267, 294] on div "Hi Joshua & Michael Looking forward to our meeting- and meeting mum! Yes your f…" at bounding box center [231, 271] width 291 height 209
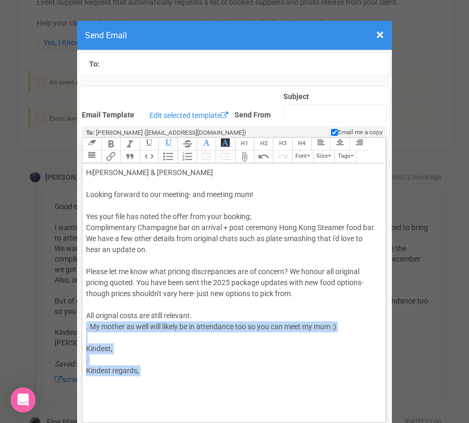
drag, startPoint x: 141, startPoint y: 377, endPoint x: 84, endPoint y: 330, distance: 74.1
click at [84, 330] on trix-editor "Hi Joshua & Michael Looking forward to our meeting- and meeting mum! Yes your f…" at bounding box center [233, 291] width 302 height 254
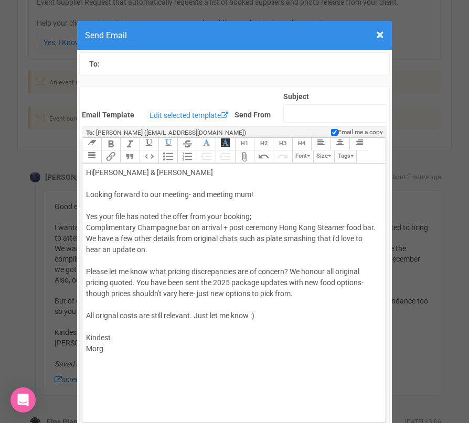
type trix-editor "<div>Hi <span style="background-color: rgb(255, 255, 255); font-family: Roboto,…"
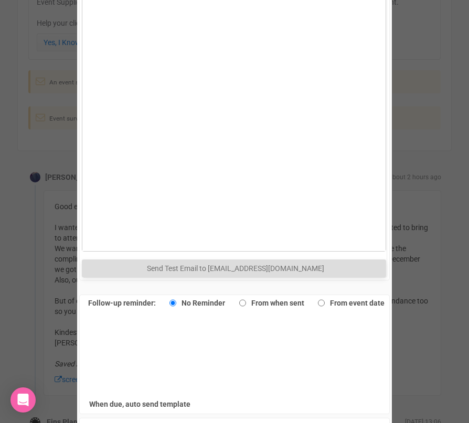
scroll to position [564, 0]
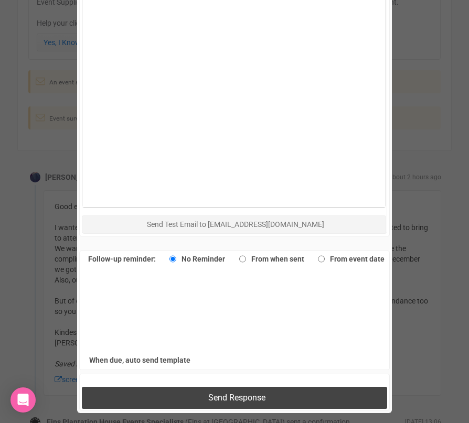
click at [255, 399] on span "Send Response" at bounding box center [236, 398] width 57 height 10
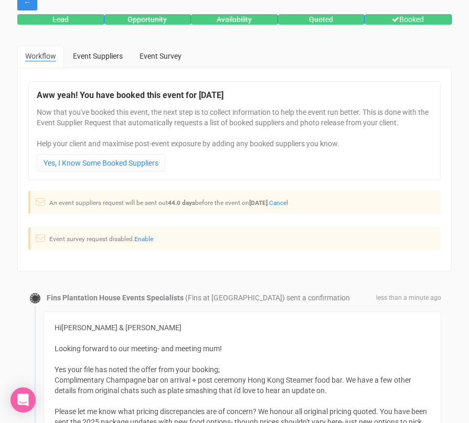
scroll to position [0, 0]
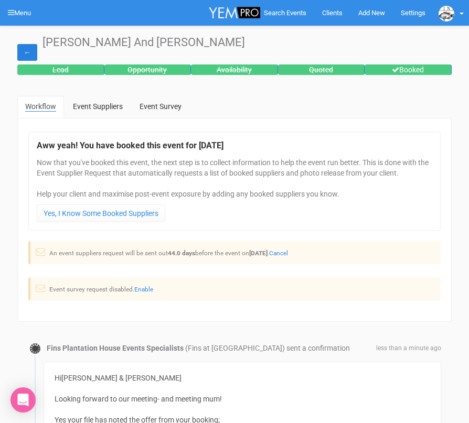
click at [27, 48] on link "←" at bounding box center [27, 52] width 20 height 17
click at [16, 12] on link "Menu" at bounding box center [19, 13] width 39 height 26
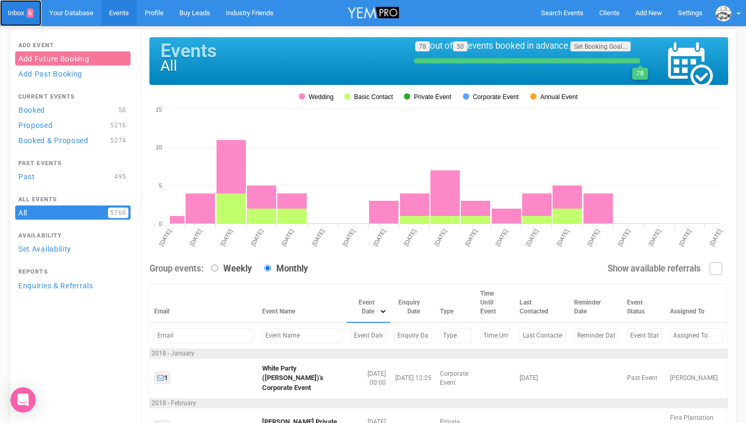
click at [14, 13] on link "Inbox 6" at bounding box center [20, 13] width 41 height 26
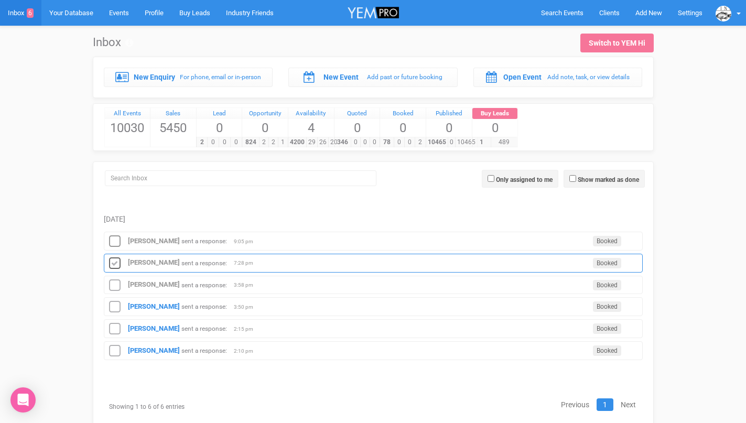
click at [116, 259] on icon at bounding box center [115, 264] width 16 height 14
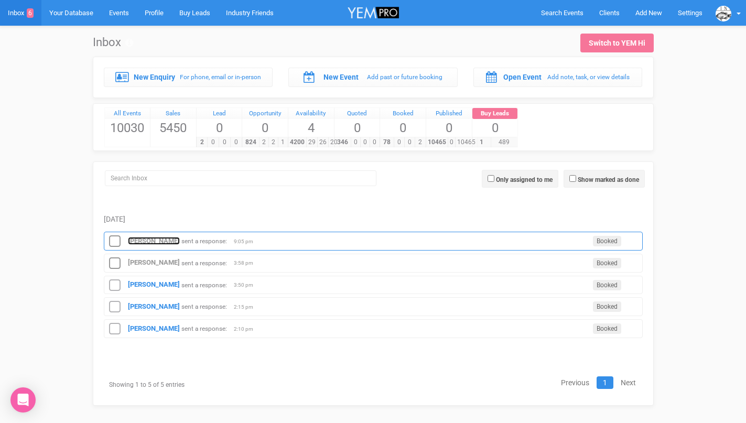
click at [139, 240] on strong "[PERSON_NAME]" at bounding box center [154, 241] width 52 height 8
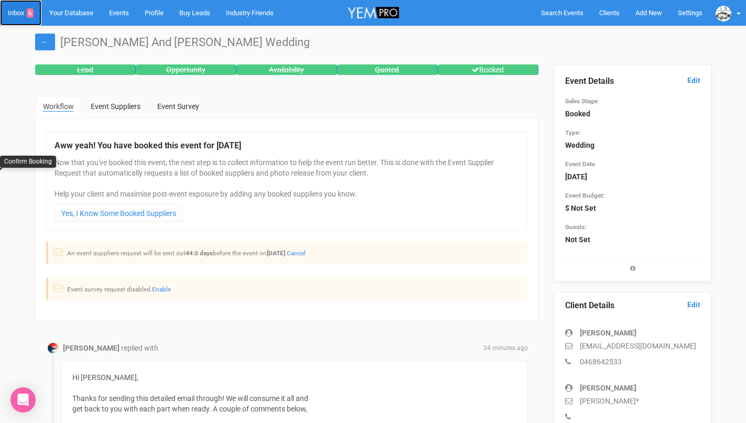
click at [20, 14] on link "Inbox 6" at bounding box center [20, 13] width 41 height 26
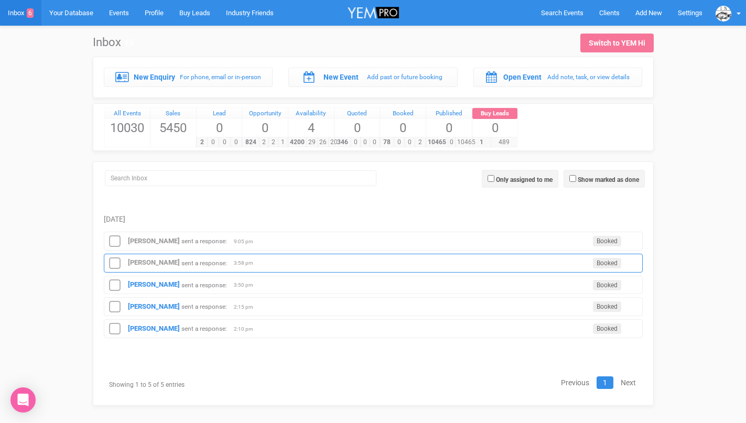
click at [143, 256] on div "Edwina McCarthy sent a response: Booked 3:58 pm" at bounding box center [373, 263] width 539 height 19
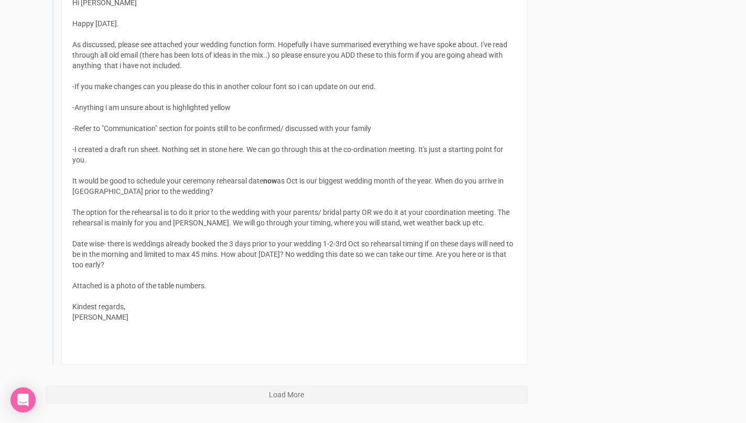
scroll to position [6781, 0]
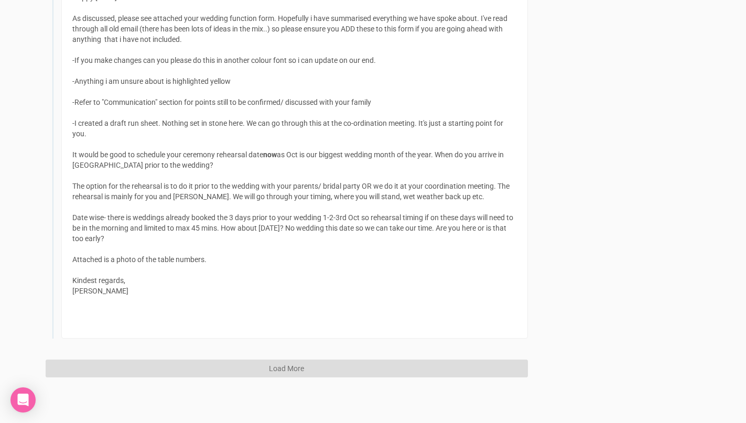
click at [230, 371] on button "Load More" at bounding box center [287, 369] width 482 height 18
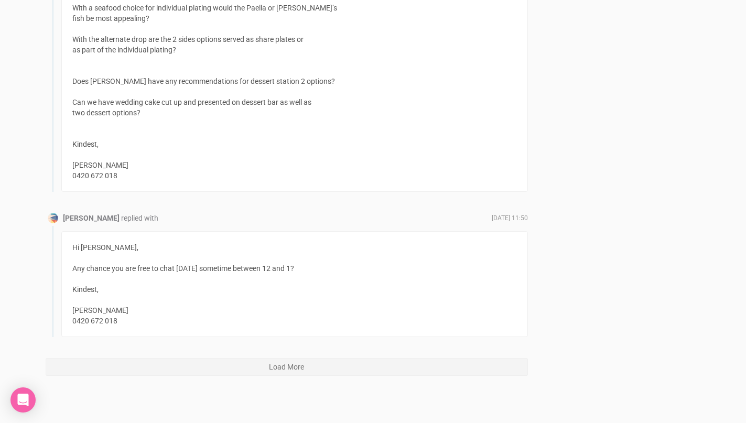
scroll to position [17390, 0]
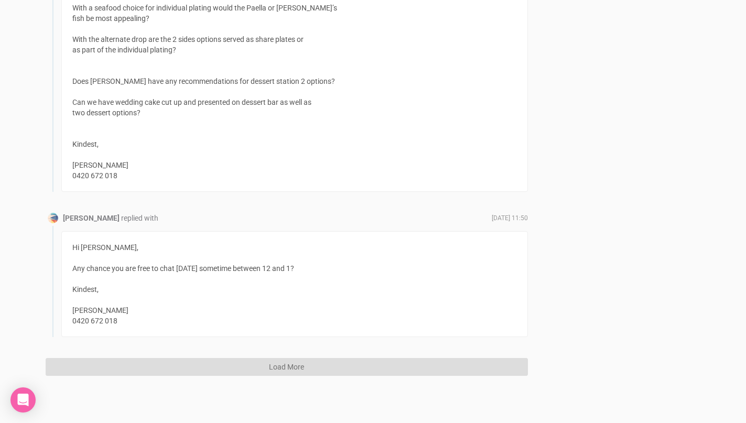
click at [240, 365] on button "Load More" at bounding box center [287, 367] width 482 height 18
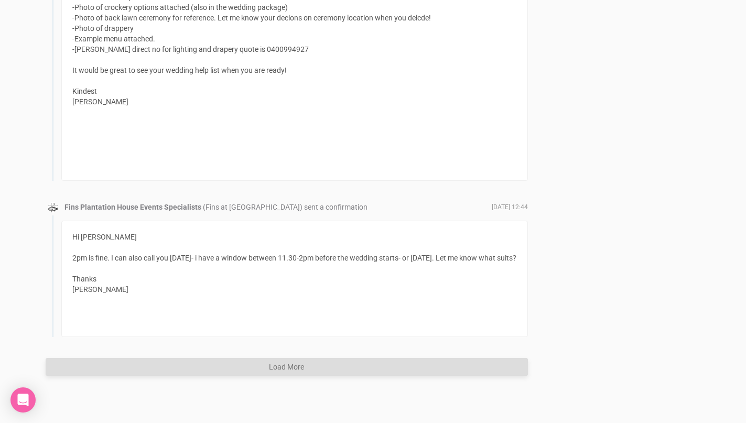
scroll to position [30000, 0]
click at [240, 363] on button "Load More" at bounding box center [287, 367] width 482 height 18
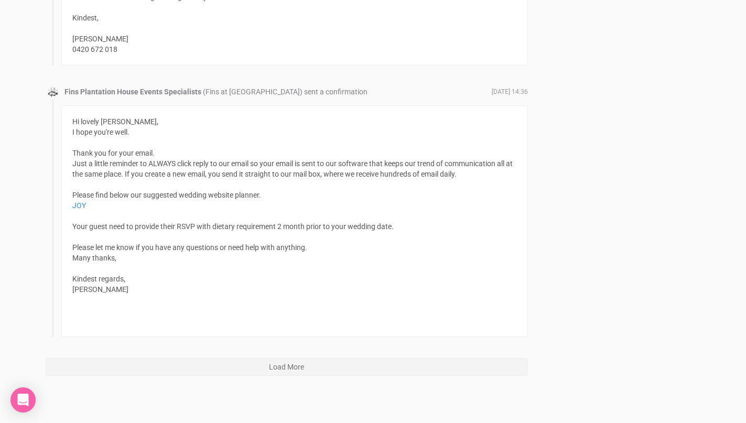
scroll to position [34301, 0]
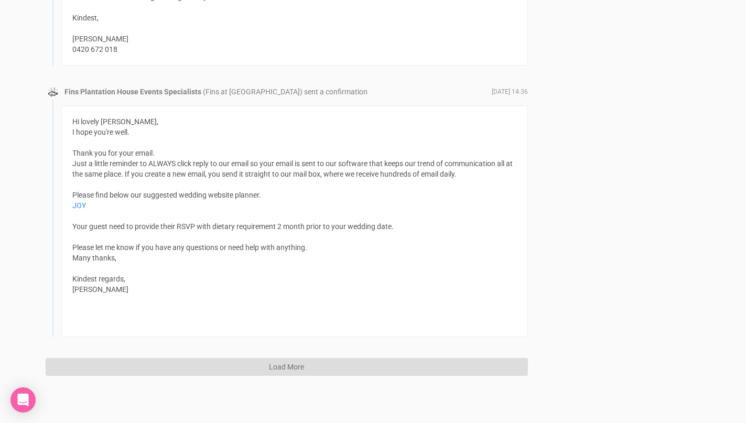
click at [244, 361] on button "Load More" at bounding box center [287, 367] width 482 height 18
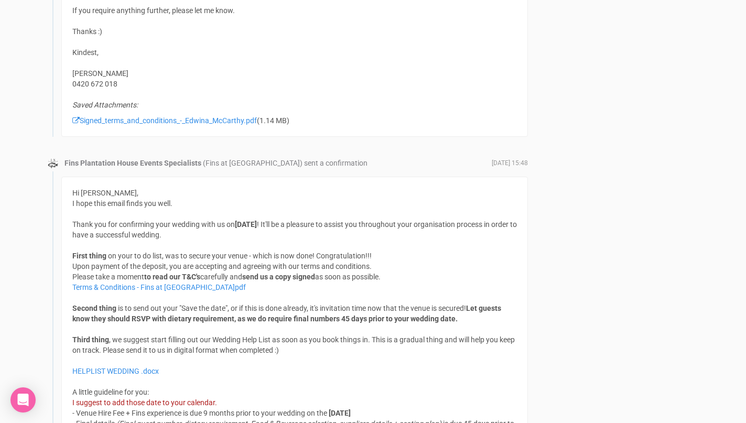
scroll to position [37958, 0]
click at [220, 291] on link "Terms & Conditions - Fins at plantation house.pdf" at bounding box center [158, 286] width 173 height 8
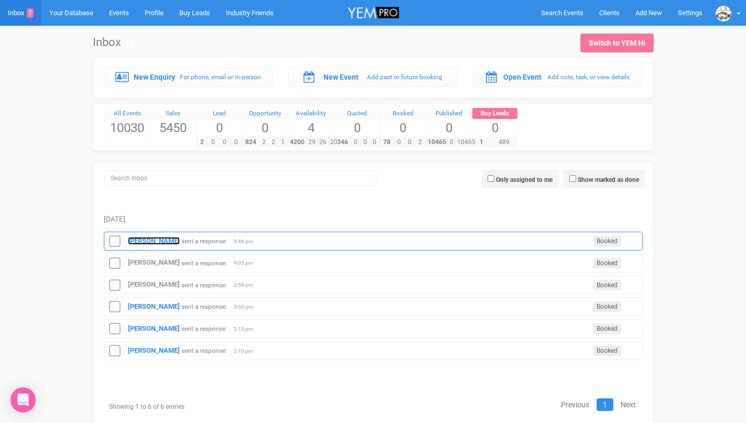
click at [163, 243] on strong "[PERSON_NAME]" at bounding box center [154, 241] width 52 height 8
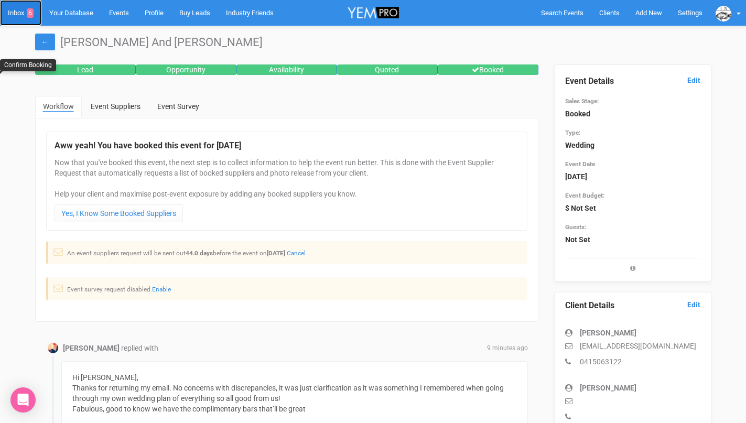
click at [23, 8] on link "Inbox 6" at bounding box center [20, 13] width 41 height 26
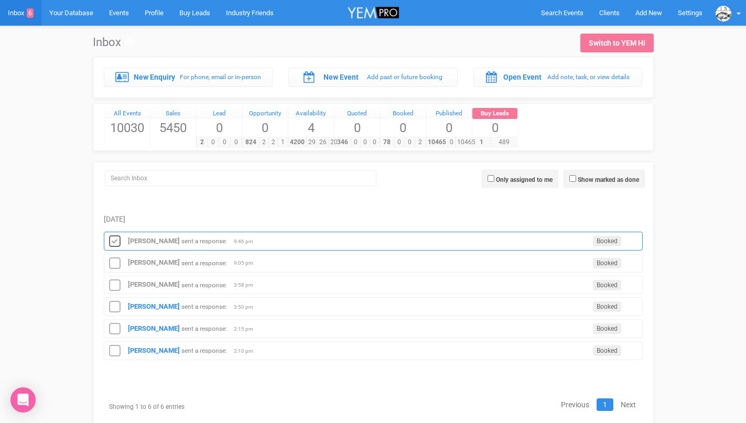
click at [115, 241] on icon at bounding box center [115, 242] width 16 height 14
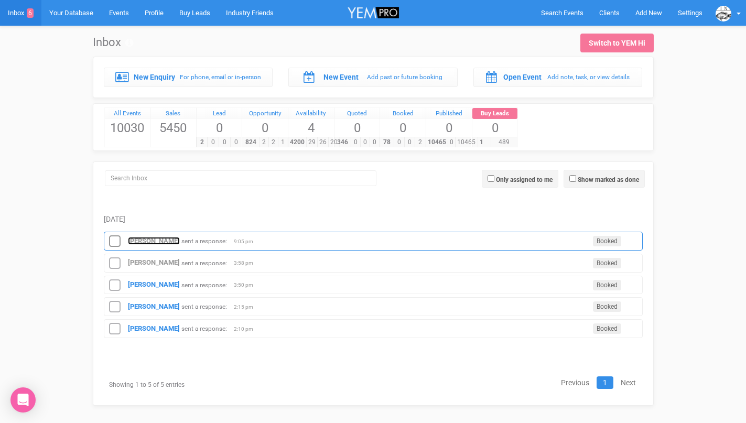
click at [140, 240] on strong "[PERSON_NAME]" at bounding box center [154, 241] width 52 height 8
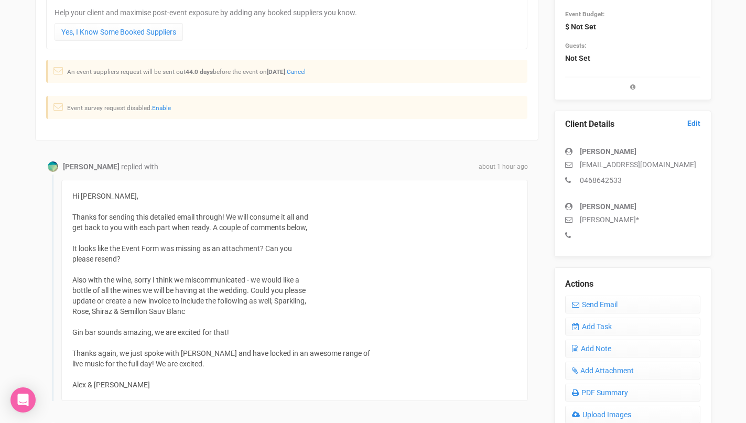
scroll to position [182, 0]
click at [583, 300] on link "Send Email" at bounding box center [632, 304] width 135 height 18
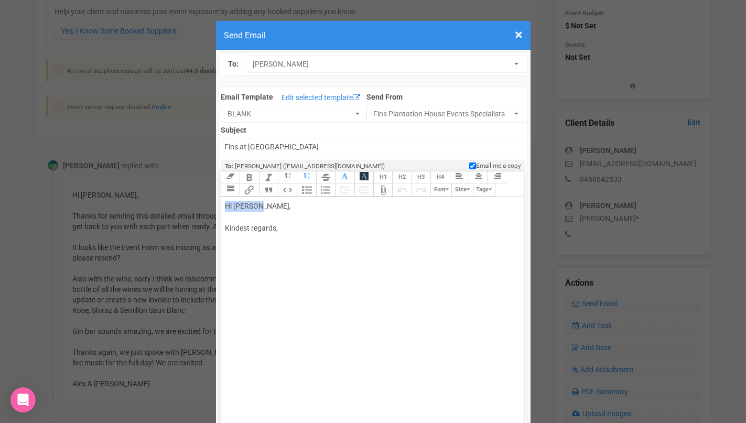
drag, startPoint x: 256, startPoint y: 208, endPoint x: 300, endPoint y: 198, distance: 45.1
click at [299, 198] on trix-editor "Hi [PERSON_NAME], Kindest regards," at bounding box center [372, 324] width 302 height 254
drag, startPoint x: 291, startPoint y: 203, endPoint x: 259, endPoint y: 206, distance: 32.6
click at [259, 206] on div "Hi [PERSON_NAME], Kindest regards," at bounding box center [370, 228] width 291 height 55
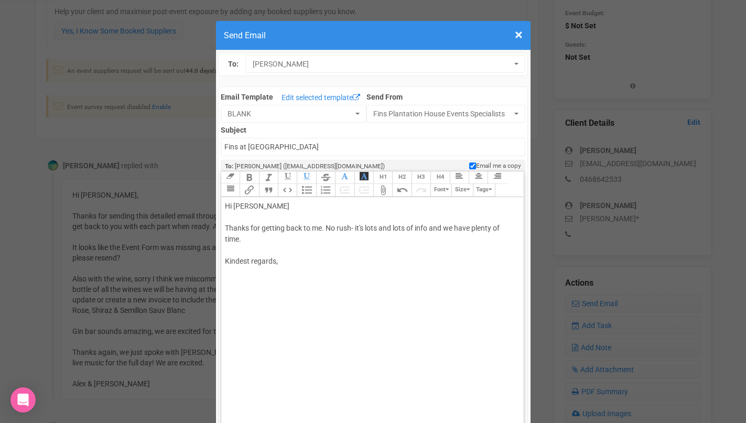
click at [307, 246] on div "Hi [PERSON_NAME] Thanks for getting back to me. No rush- it's lots and lots of …" at bounding box center [370, 245] width 291 height 88
click at [295, 258] on div "Hi [PERSON_NAME] Thanks for getting back to me. No rush- it's lots and lots of …" at bounding box center [370, 250] width 291 height 99
click at [323, 263] on div "Hi [PERSON_NAME] Thanks for getting back to me. No rush- it's lots and lots of …" at bounding box center [370, 250] width 291 height 99
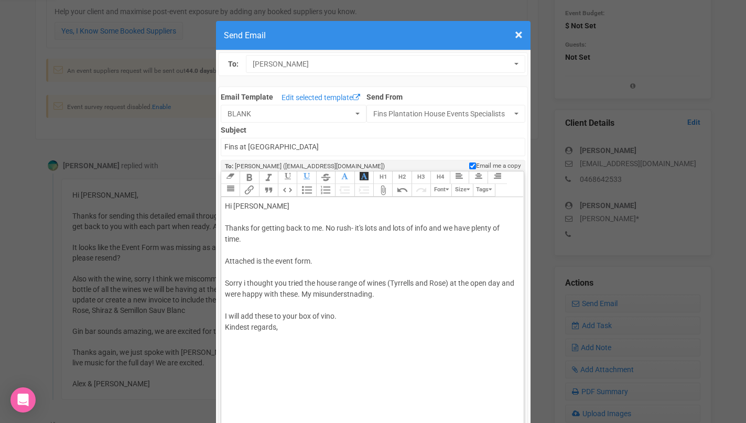
click at [392, 281] on div "Hi [PERSON_NAME] Thanks for getting back to me. No rush- it's lots and lots of …" at bounding box center [370, 278] width 291 height 154
click at [427, 282] on div "Hi [PERSON_NAME] Thanks for getting back to me. No rush- it's lots and lots of …" at bounding box center [370, 278] width 291 height 154
click at [358, 318] on div "Hi [PERSON_NAME] Thanks for getting back to me. No rush- it's lots and lots of …" at bounding box center [370, 278] width 291 height 154
click at [320, 347] on div "Hi [PERSON_NAME] Thanks for getting back to me. No rush- it's lots and lots of …" at bounding box center [370, 283] width 291 height 165
type trix-editor "<div>Hi Briony&nbsp;<br><br>Thanks for getting back to me. No rush- it's lots a…"
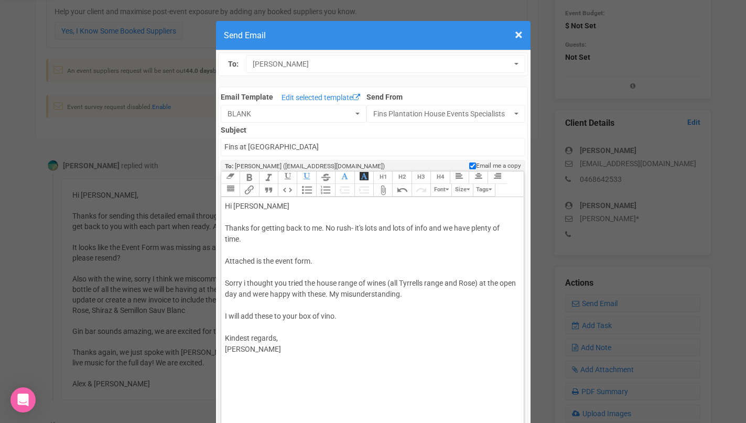
click at [344, 187] on trix-toolbar "Link Unlink Bold Italic Strikethrough H1 H2 H3 H4 Link Quote Code Bullets Numbe…" at bounding box center [372, 184] width 302 height 26
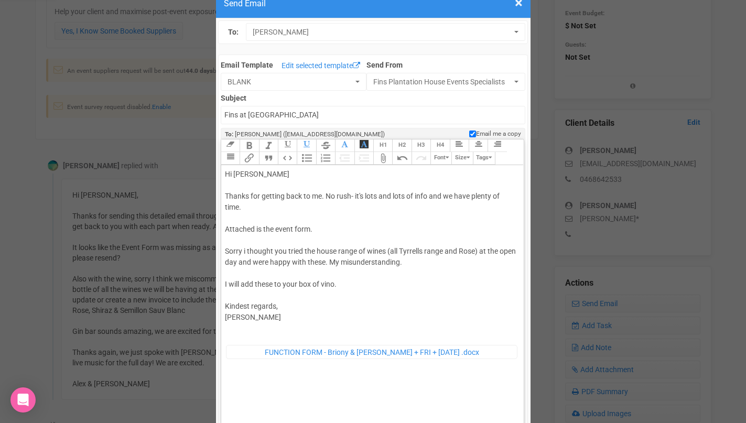
scroll to position [42, 0]
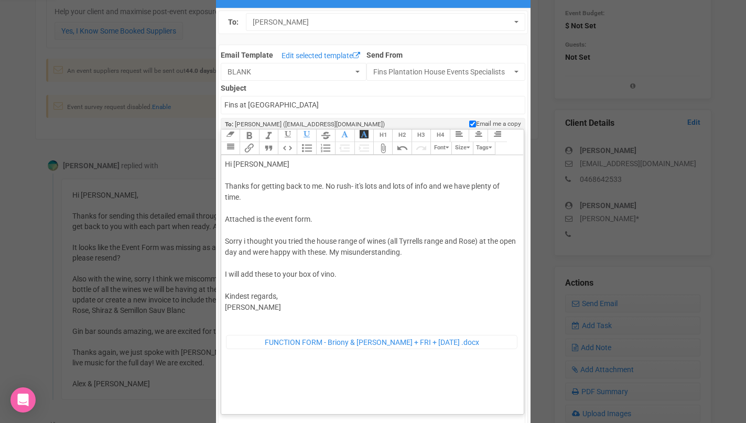
click at [348, 150] on trix-toolbar "Link Unlink Bold Italic Strikethrough H1 H2 H3 H4 Link Quote Code Bullets Numbe…" at bounding box center [372, 142] width 302 height 26
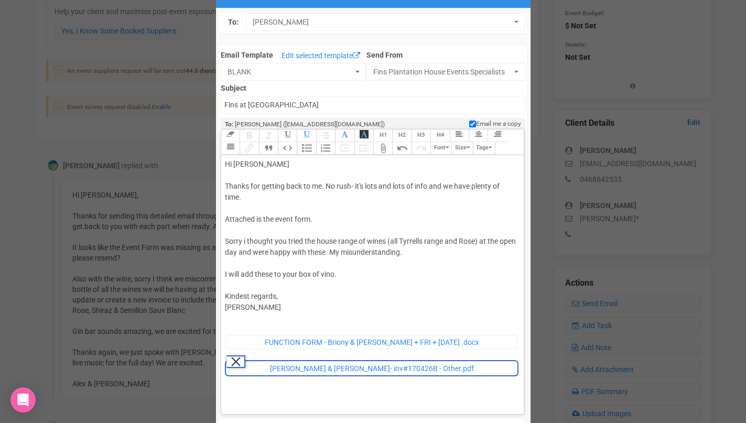
click at [348, 371] on span "[PERSON_NAME] & [PERSON_NAME]- inv#170426B - Other.pdf" at bounding box center [372, 368] width 204 height 8
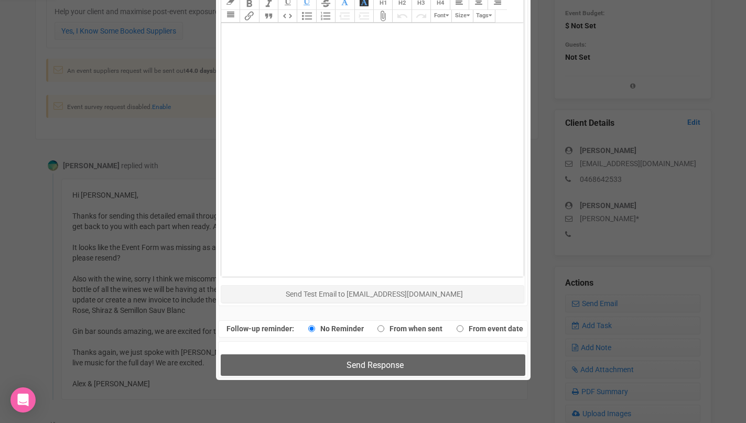
scroll to position [524, 0]
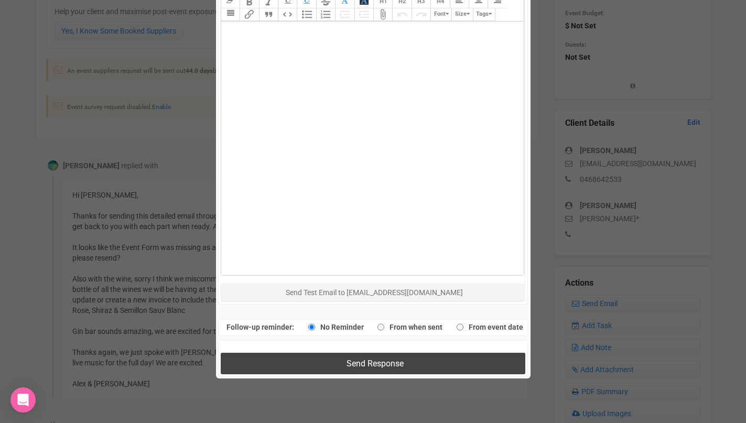
click at [277, 357] on button "Send Response" at bounding box center [373, 363] width 304 height 21
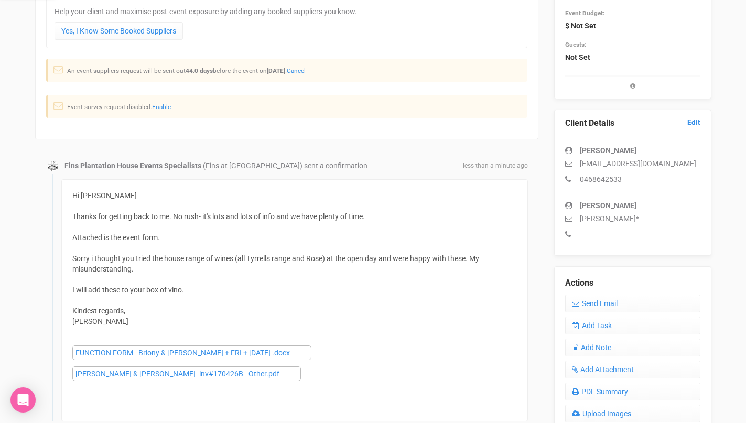
scroll to position [0, 0]
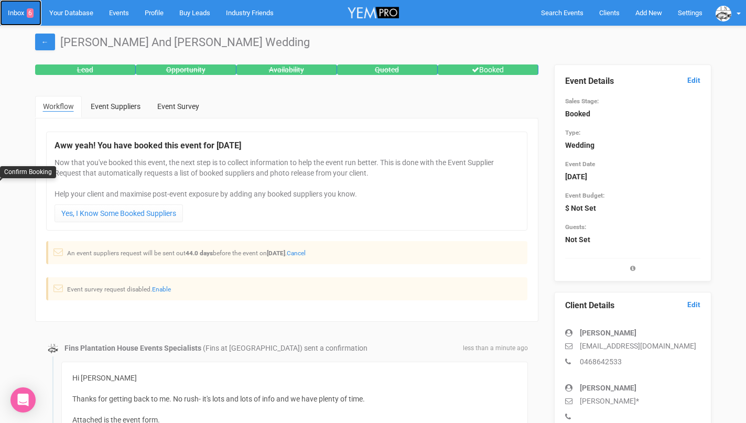
click at [23, 14] on link "Inbox 6" at bounding box center [20, 13] width 41 height 26
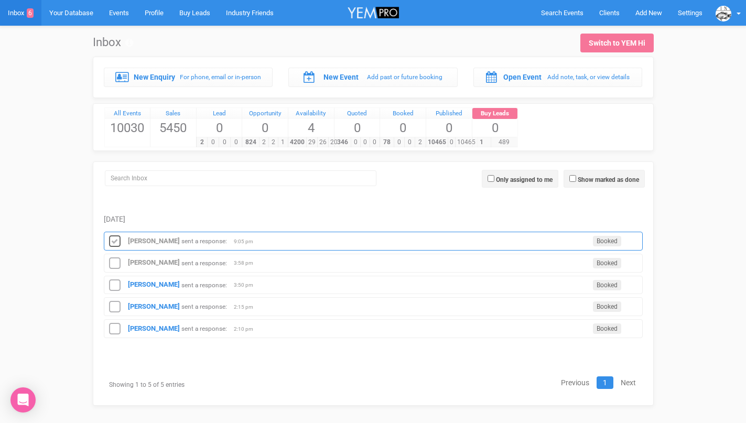
click at [116, 241] on icon at bounding box center [115, 242] width 16 height 14
